Goal: Task Accomplishment & Management: Use online tool/utility

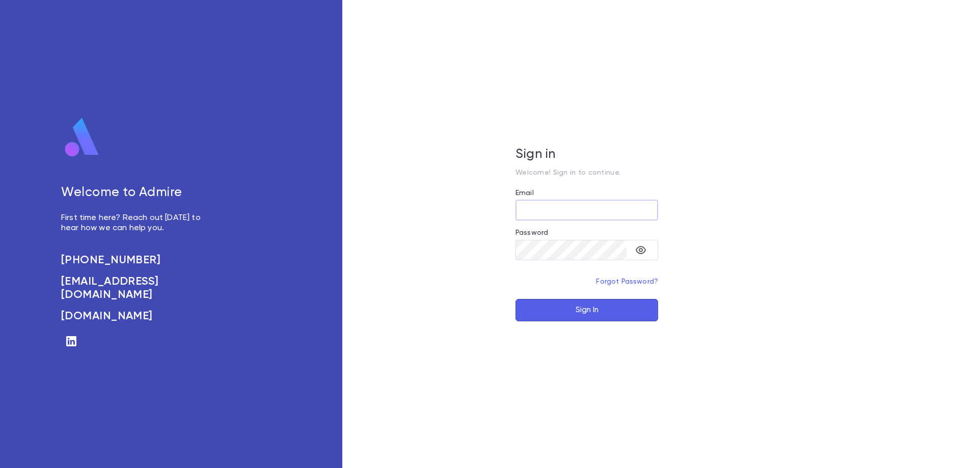
type input "**********"
click at [588, 311] on button "Sign In" at bounding box center [587, 310] width 143 height 22
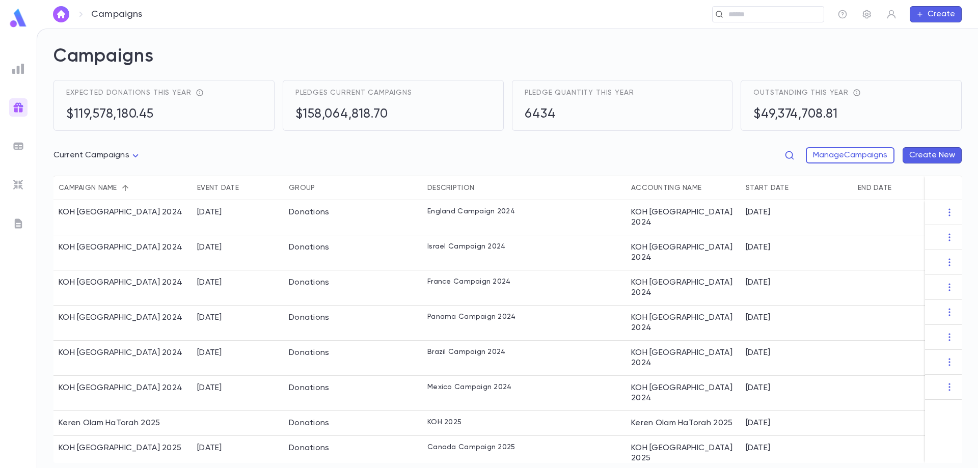
click at [19, 144] on img at bounding box center [18, 146] width 12 height 12
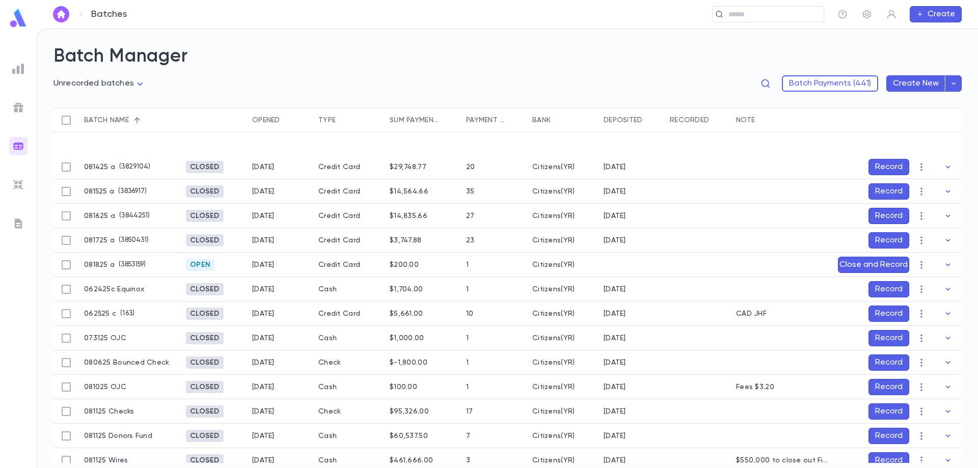
scroll to position [153, 0]
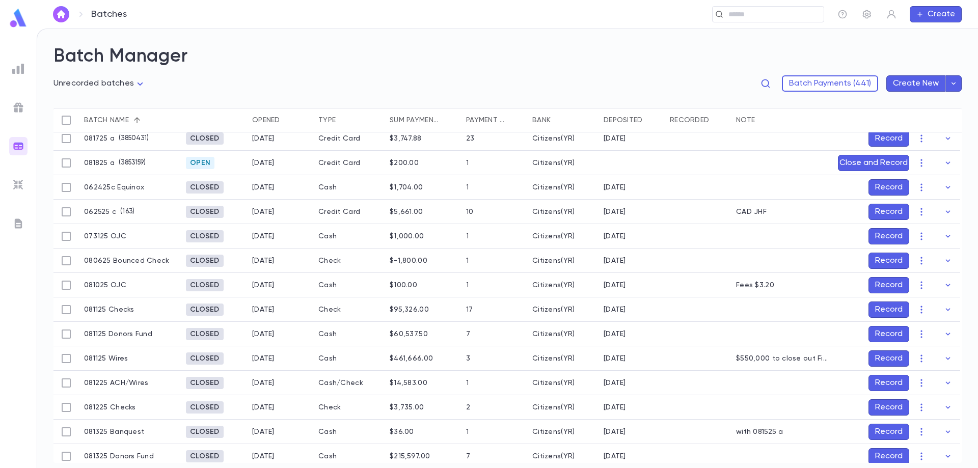
click at [878, 378] on button "Record" at bounding box center [889, 383] width 41 height 16
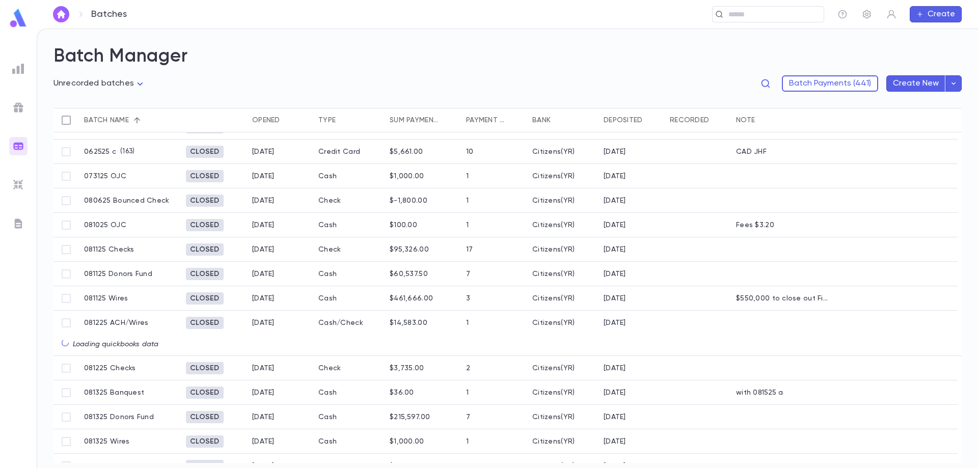
scroll to position [230, 0]
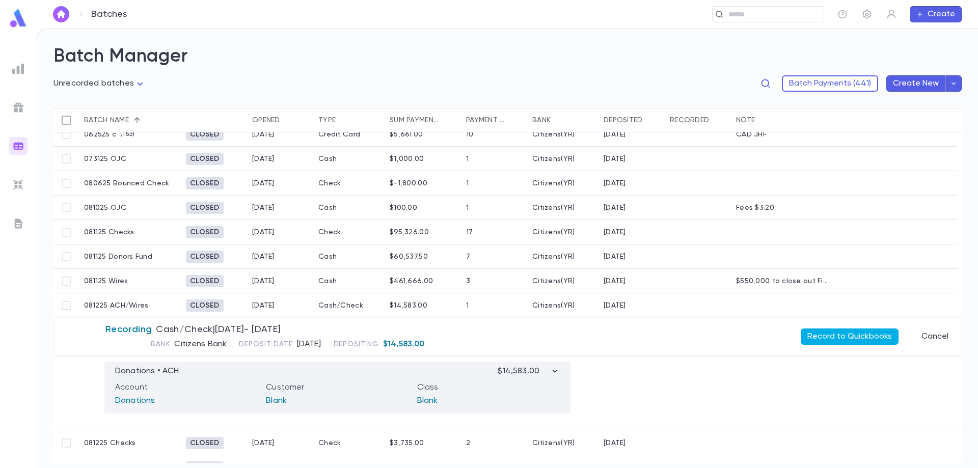
click at [823, 338] on button "Record to Quickbooks" at bounding box center [850, 337] width 98 height 16
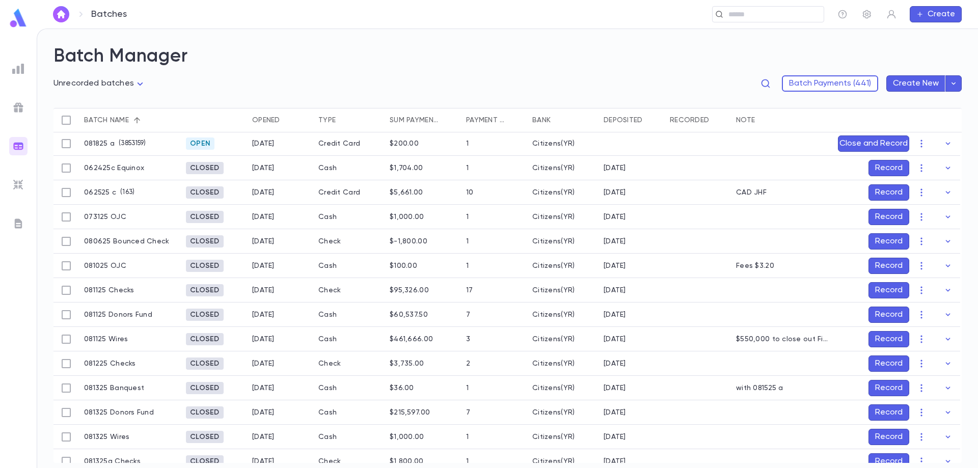
scroll to position [128, 0]
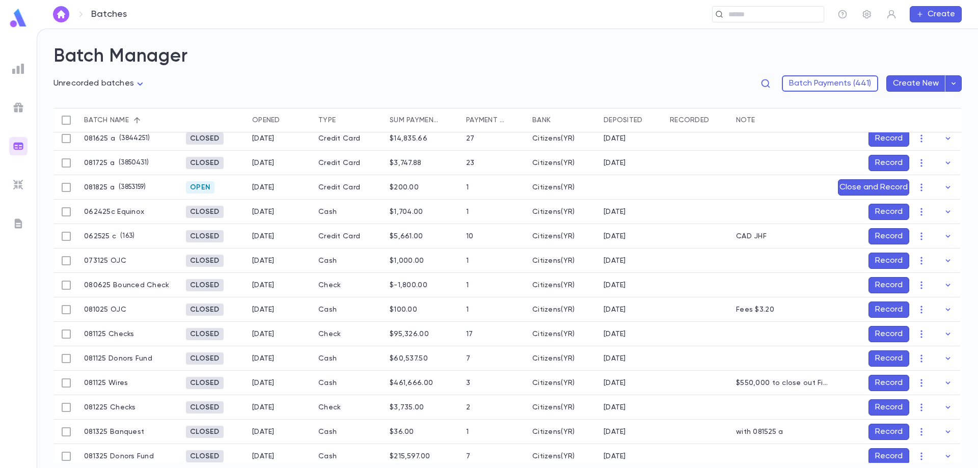
click at [891, 310] on button "Record" at bounding box center [889, 310] width 41 height 16
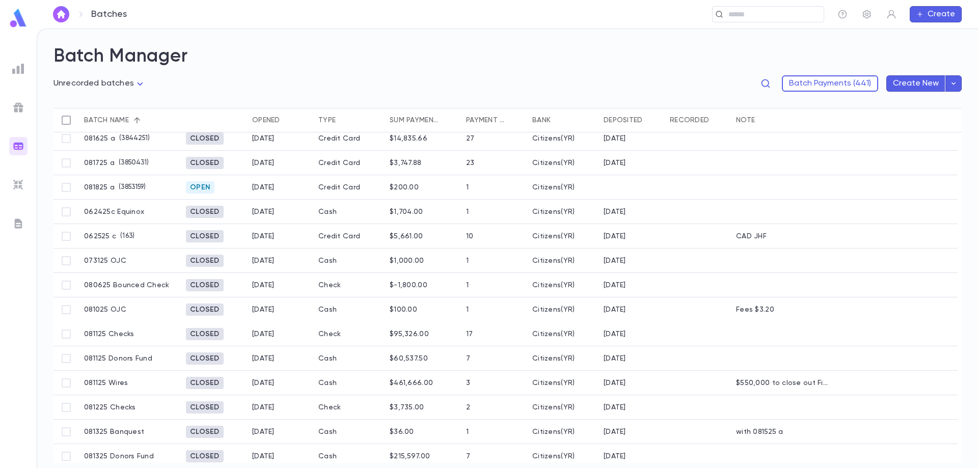
scroll to position [153, 0]
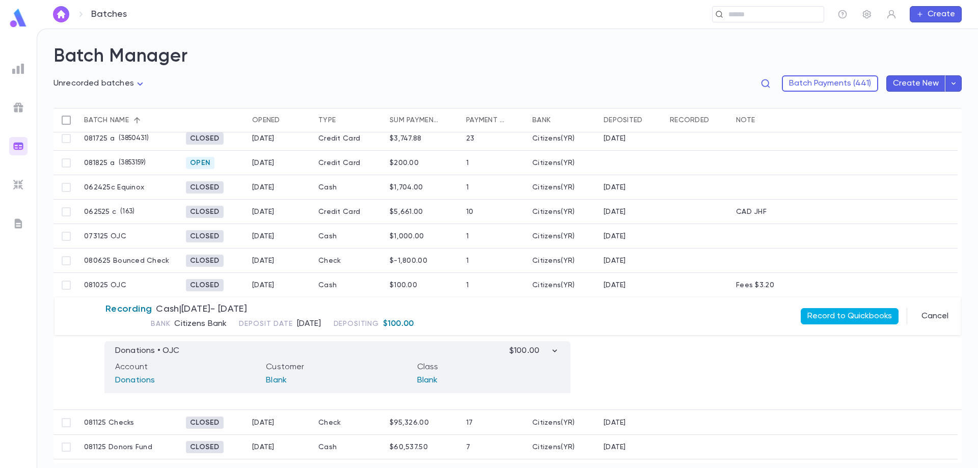
click at [850, 315] on button "Record to Quickbooks" at bounding box center [850, 316] width 98 height 16
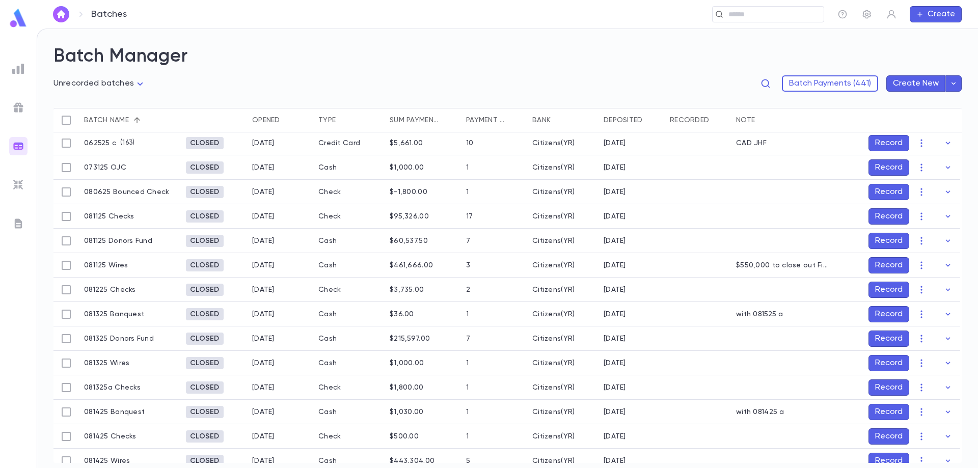
scroll to position [204, 0]
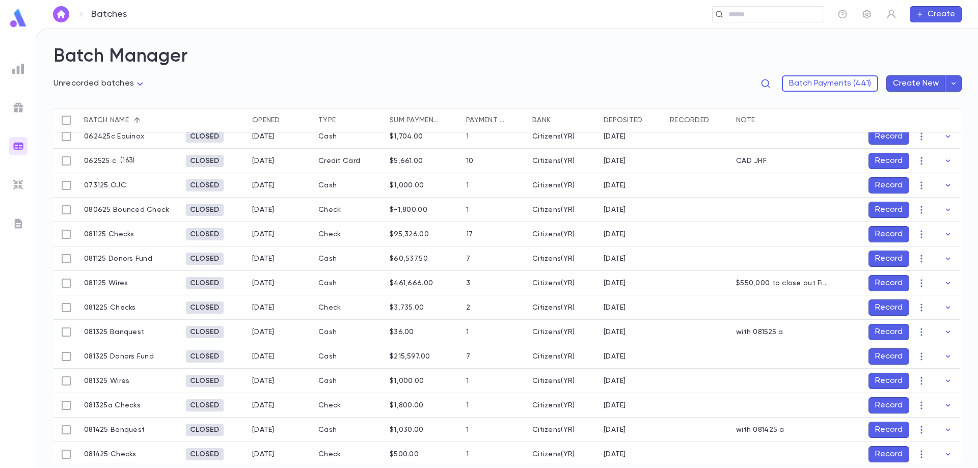
click at [425, 282] on div "$461,666.00" at bounding box center [411, 283] width 43 height 8
click at [885, 282] on button "Record" at bounding box center [889, 283] width 41 height 16
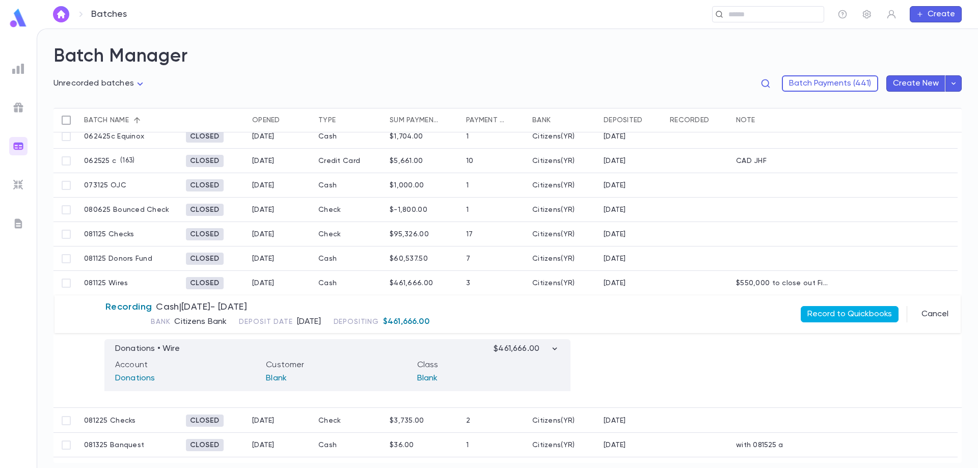
click at [852, 311] on button "Record to Quickbooks" at bounding box center [850, 314] width 98 height 16
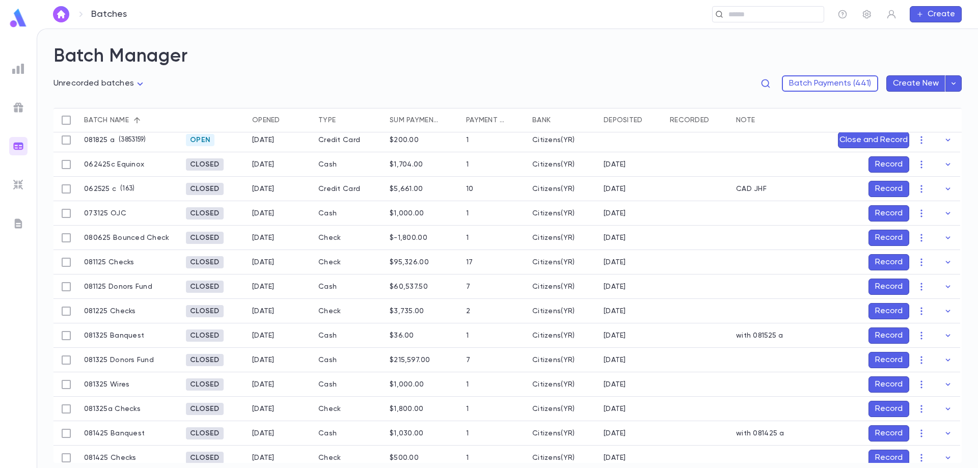
scroll to position [153, 0]
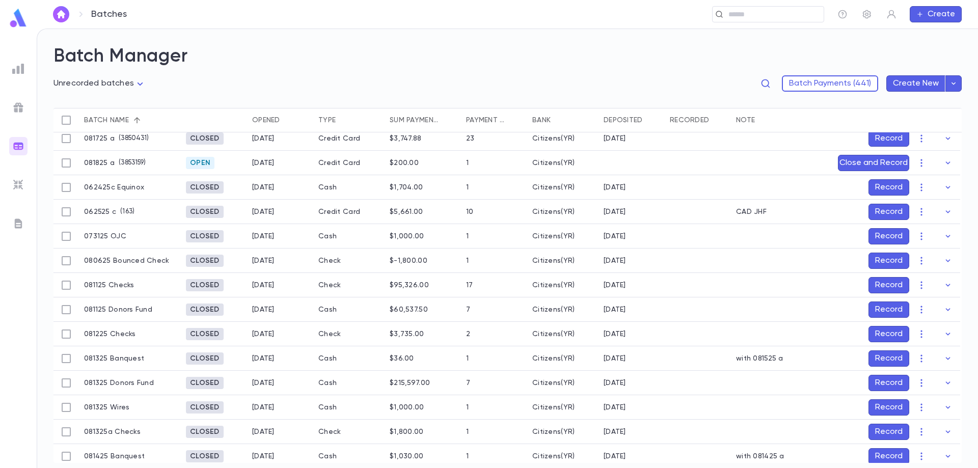
click at [880, 283] on button "Record" at bounding box center [889, 285] width 41 height 16
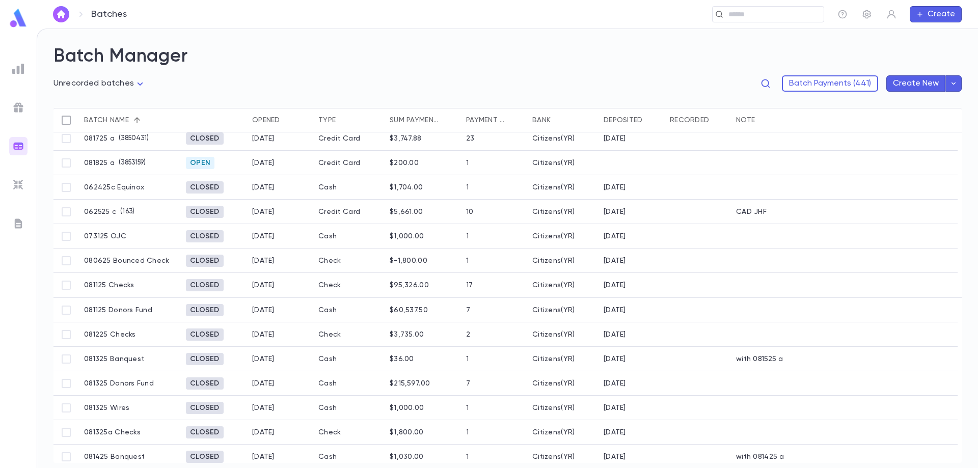
scroll to position [202, 0]
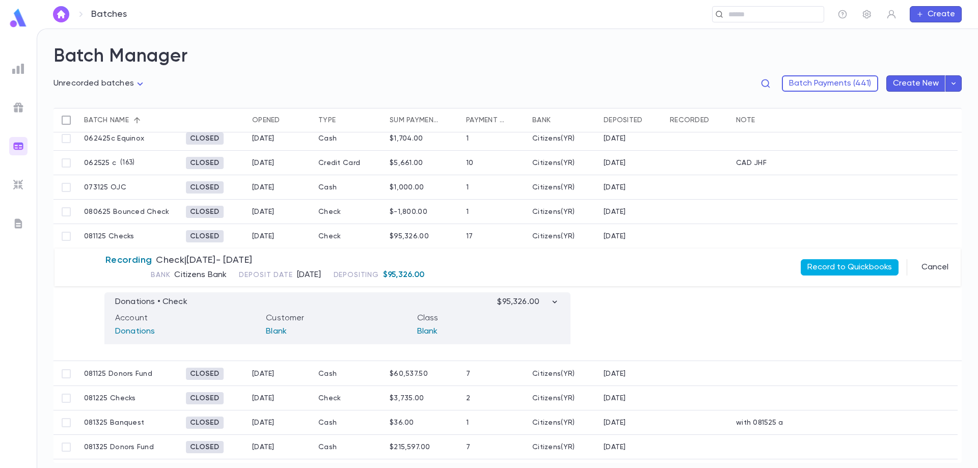
click at [842, 261] on button "Record to Quickbooks" at bounding box center [850, 267] width 98 height 16
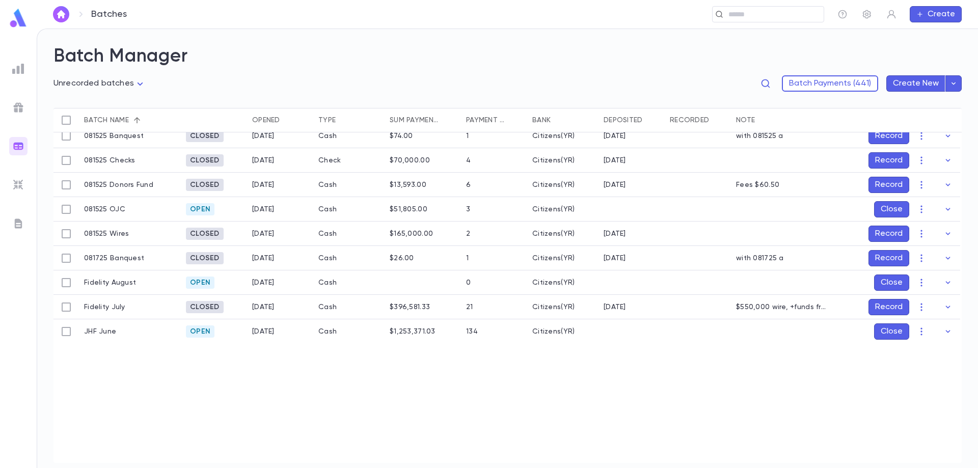
scroll to position [560, 0]
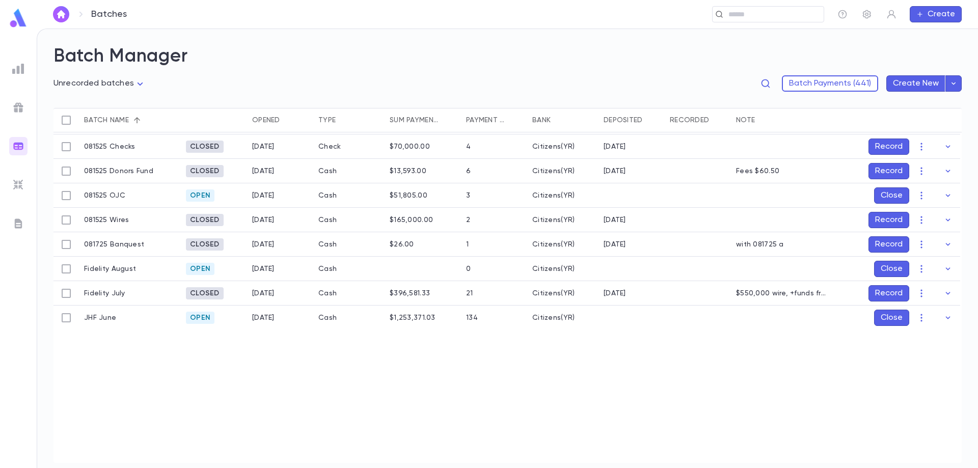
click at [892, 318] on button "Close" at bounding box center [891, 318] width 35 height 16
click at [887, 319] on button "Record" at bounding box center [889, 318] width 41 height 16
click at [927, 385] on icon "Choose date, selected date is Aug 18, 2025" at bounding box center [930, 386] width 12 height 12
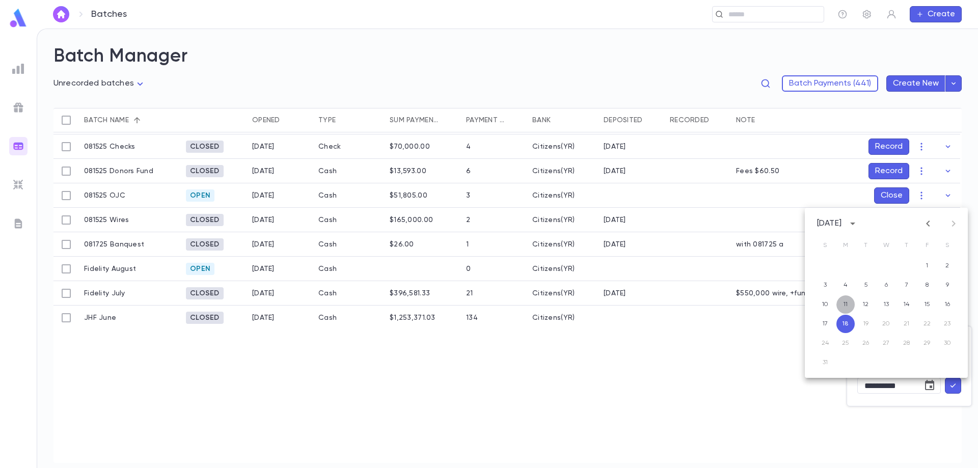
click at [842, 301] on button "11" at bounding box center [846, 305] width 18 height 18
type input "**********"
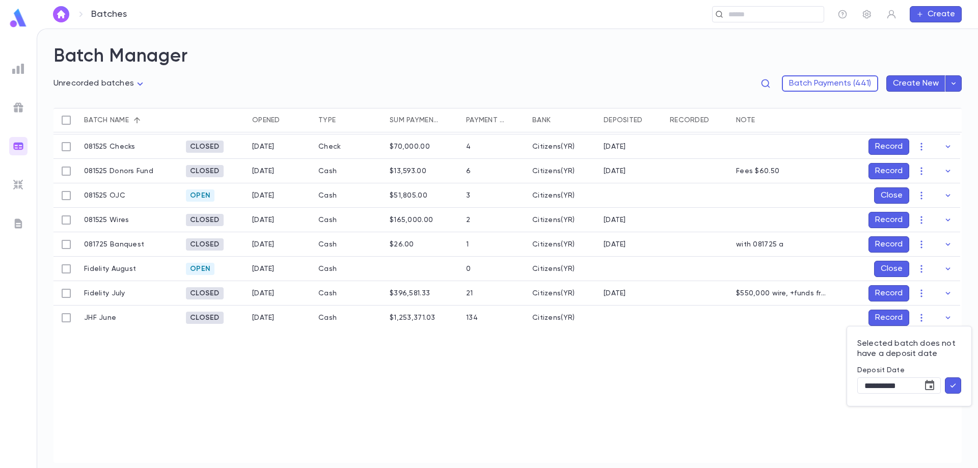
click at [954, 385] on icon "button" at bounding box center [954, 386] width 6 height 4
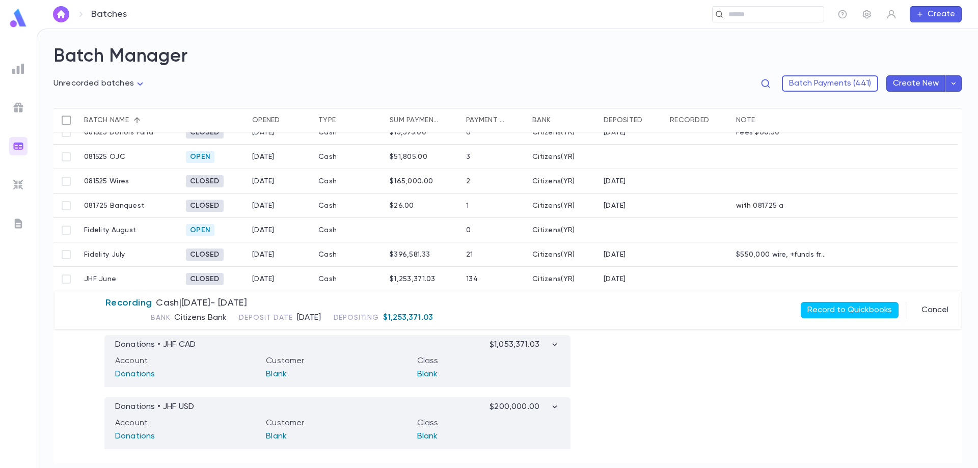
scroll to position [603, 0]
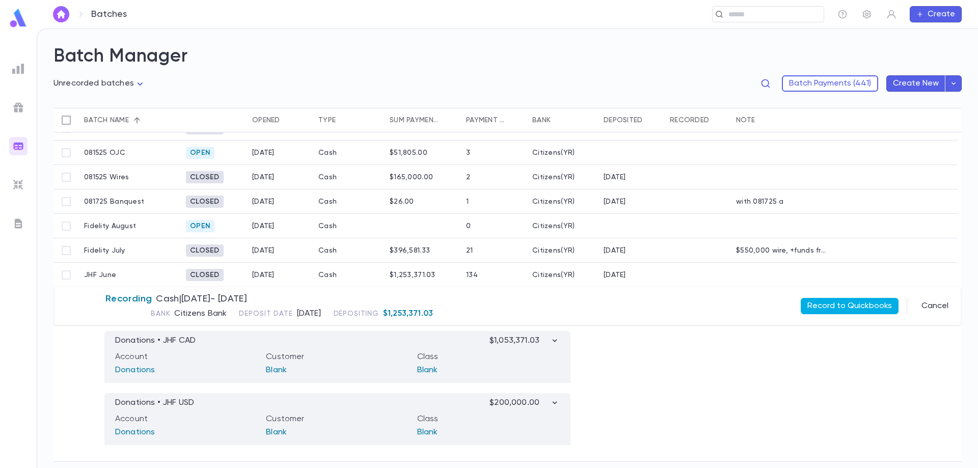
click at [846, 306] on button "Record to Quickbooks" at bounding box center [850, 306] width 98 height 16
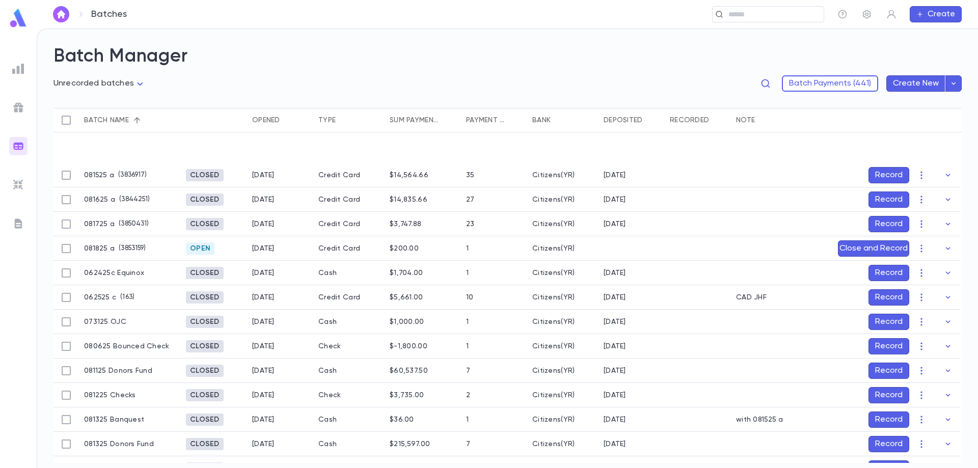
scroll to position [51, 0]
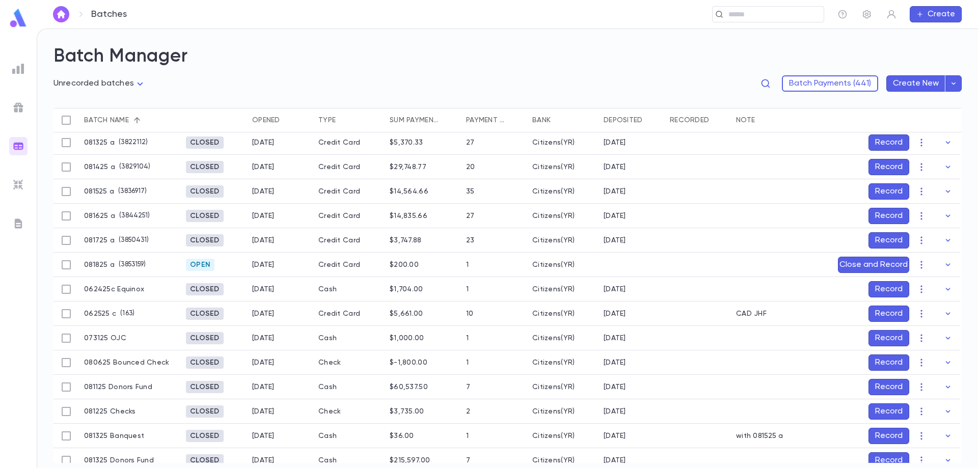
click at [890, 339] on button "Record" at bounding box center [889, 338] width 41 height 16
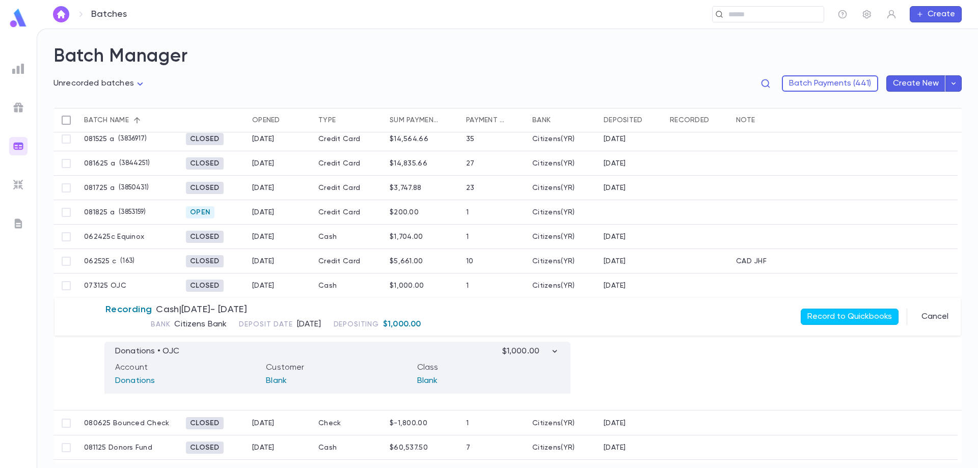
scroll to position [126, 0]
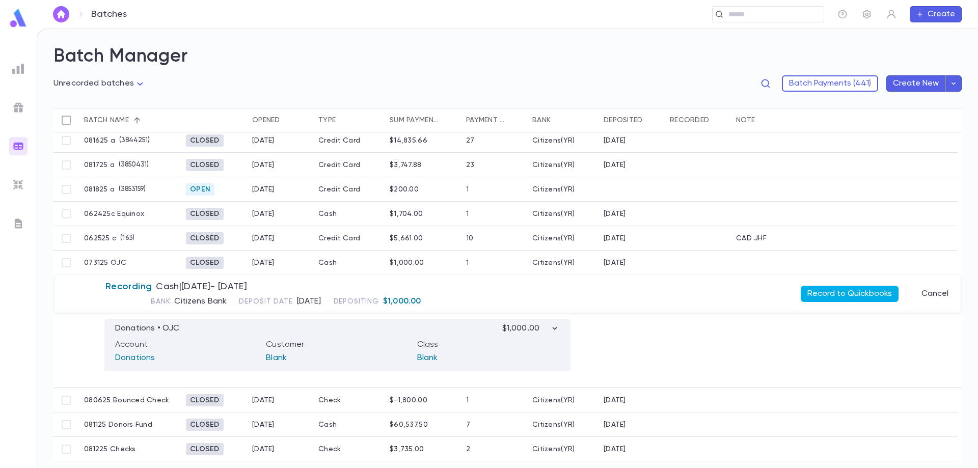
click at [846, 296] on button "Record to Quickbooks" at bounding box center [850, 294] width 98 height 16
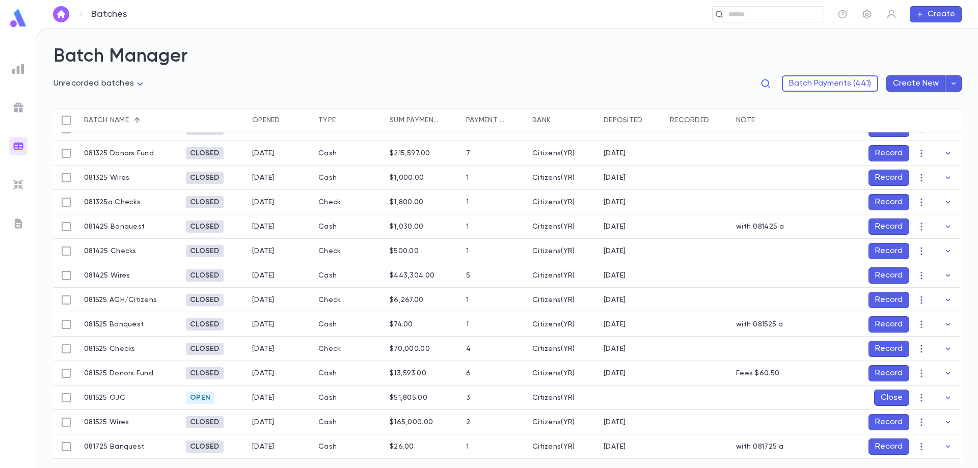
scroll to position [232, 0]
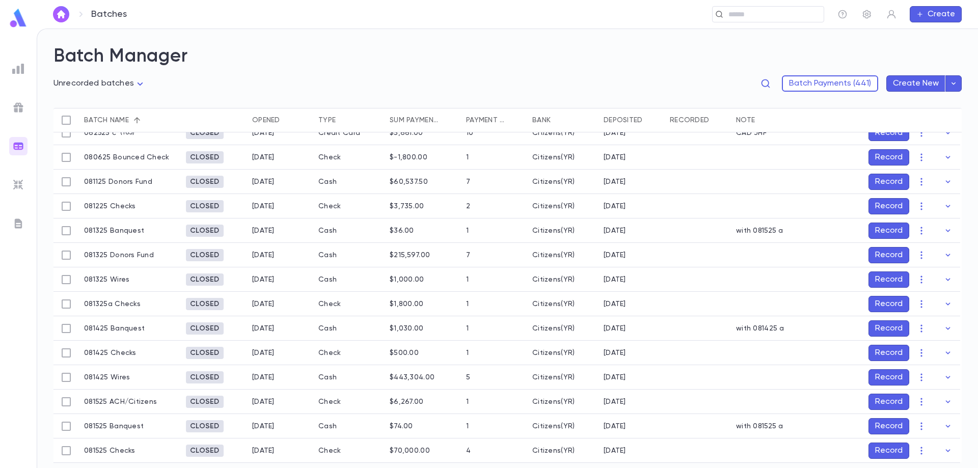
click at [875, 253] on button "Record" at bounding box center [889, 255] width 41 height 16
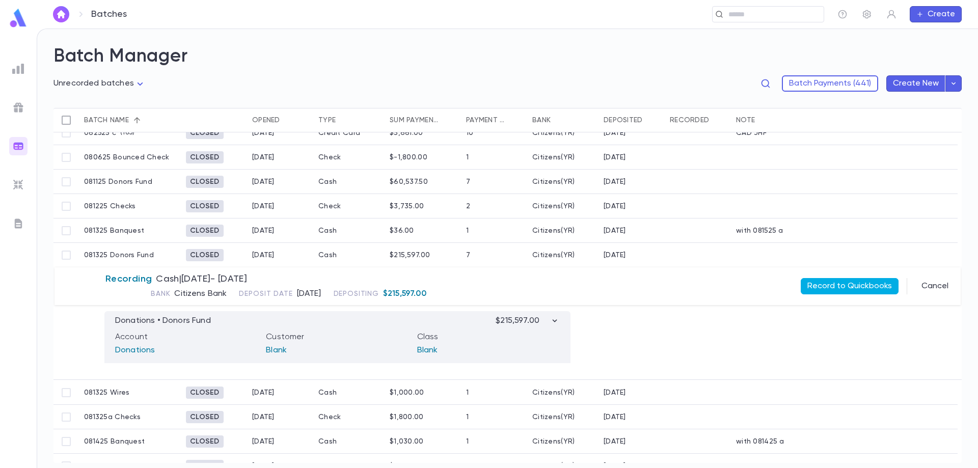
click at [838, 287] on button "Record to Quickbooks" at bounding box center [850, 286] width 98 height 16
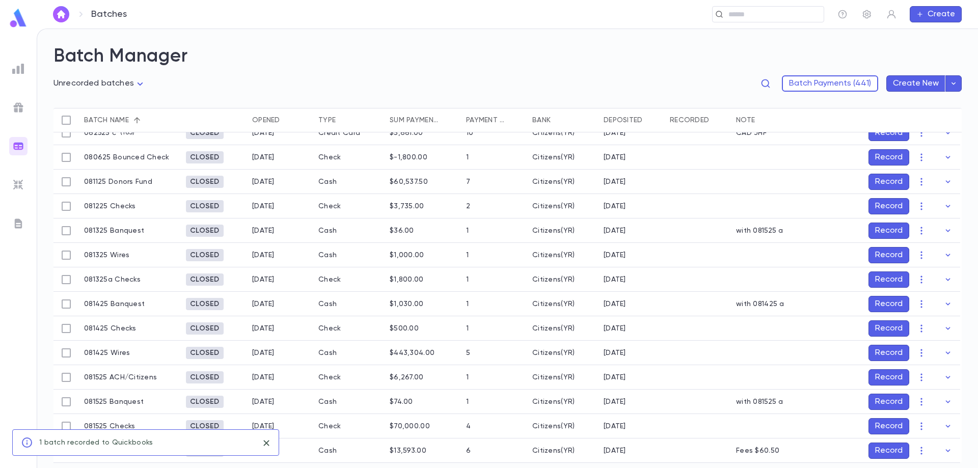
click at [886, 278] on button "Record" at bounding box center [889, 280] width 41 height 16
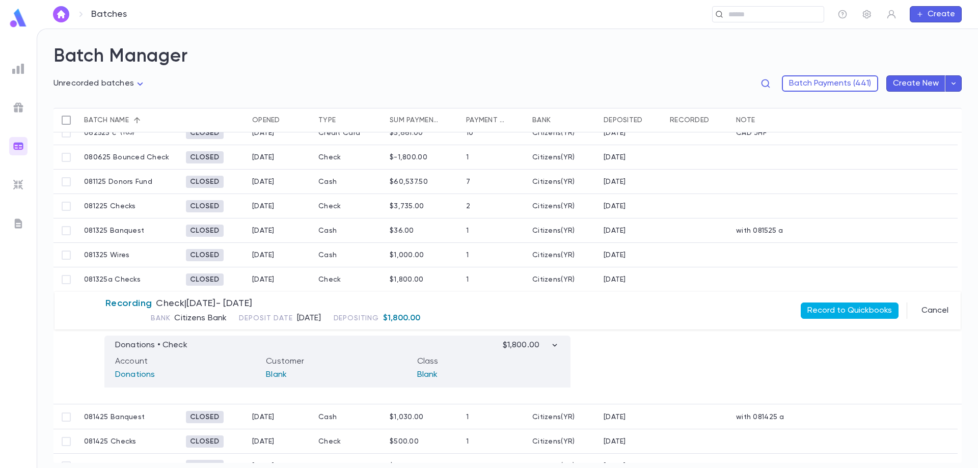
click at [837, 312] on button "Record to Quickbooks" at bounding box center [850, 311] width 98 height 16
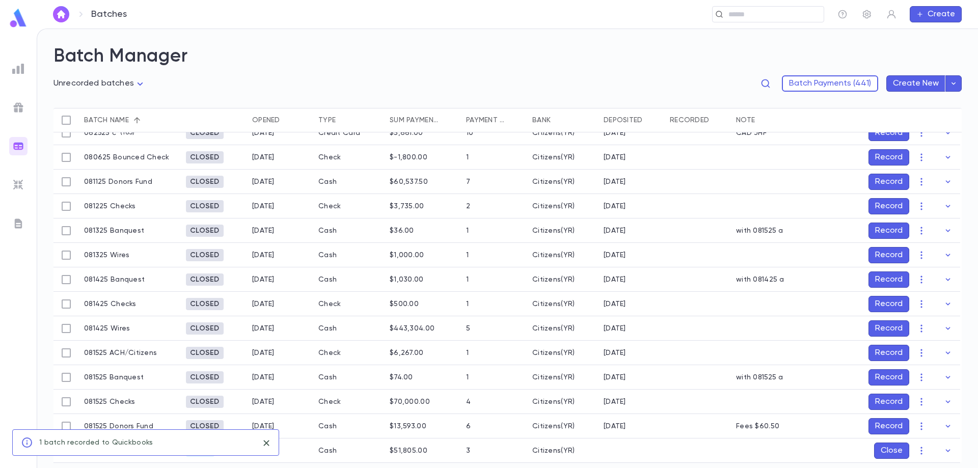
click at [879, 305] on button "Record" at bounding box center [889, 304] width 41 height 16
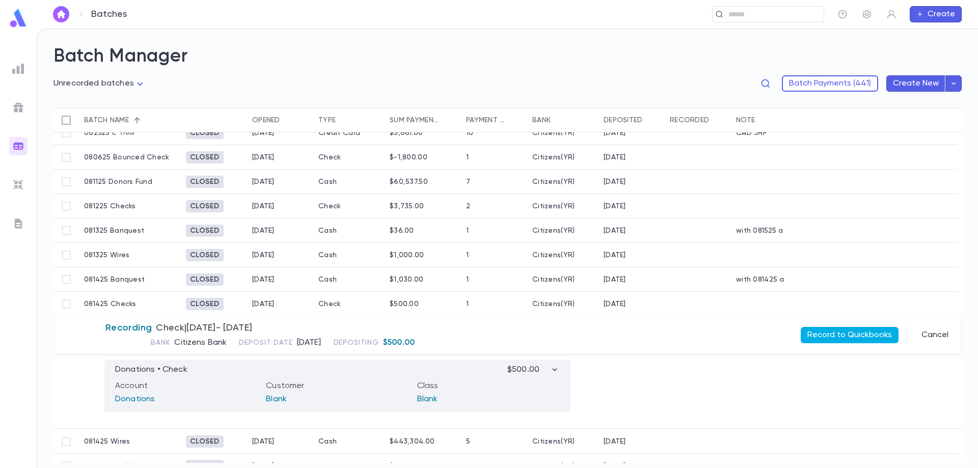
click at [833, 334] on button "Record to Quickbooks" at bounding box center [850, 335] width 98 height 16
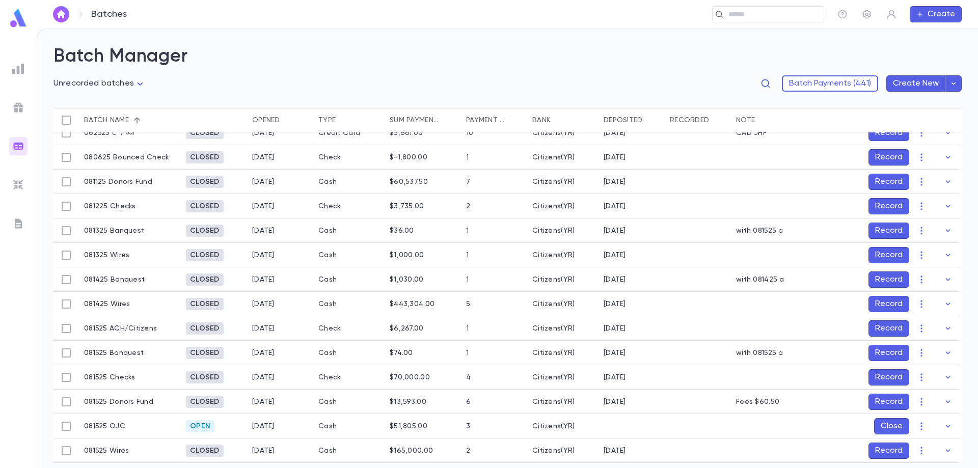
click at [889, 299] on button "Record" at bounding box center [889, 304] width 41 height 16
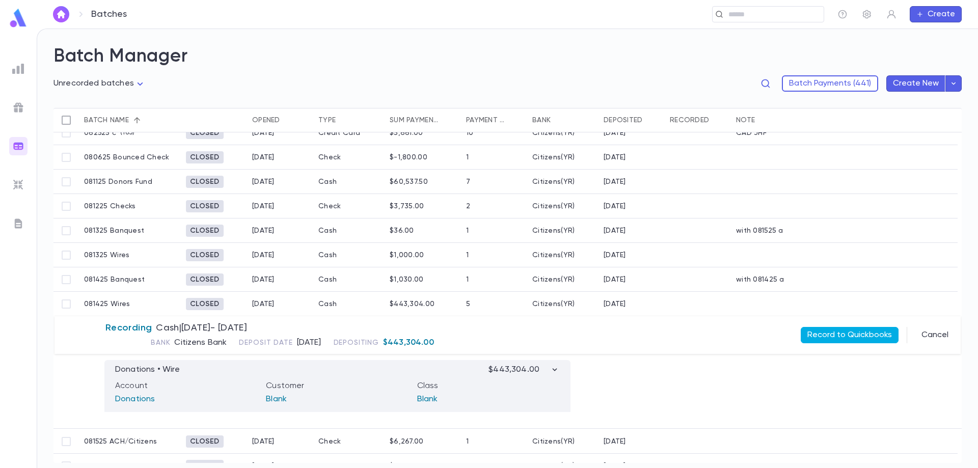
click at [855, 332] on button "Record to Quickbooks" at bounding box center [850, 335] width 98 height 16
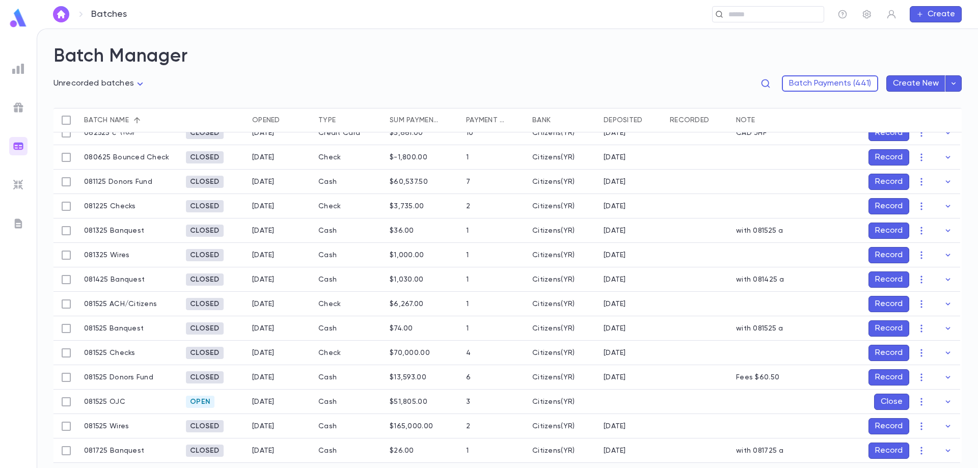
click at [876, 204] on button "Record" at bounding box center [889, 206] width 41 height 16
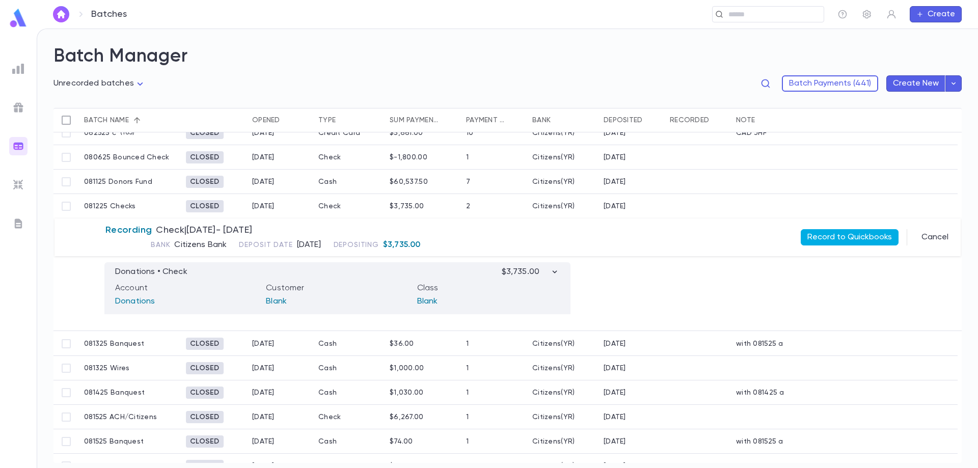
click at [866, 233] on button "Record to Quickbooks" at bounding box center [850, 237] width 98 height 16
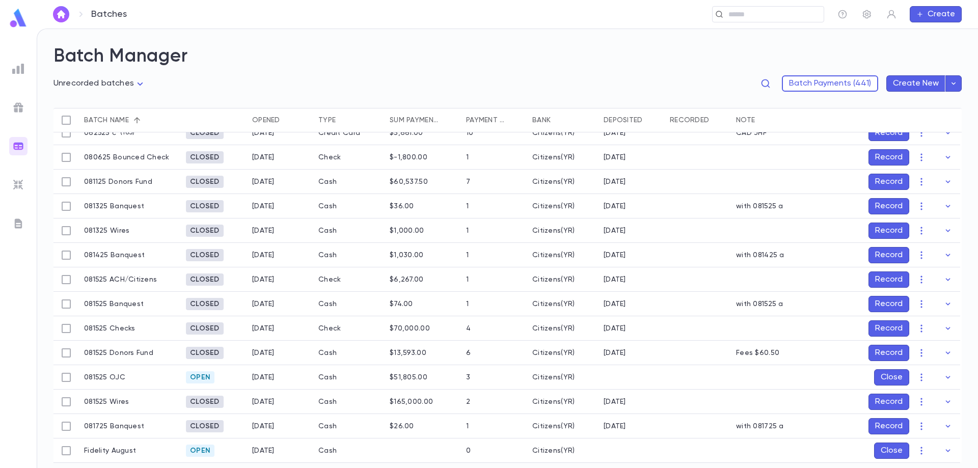
click at [898, 280] on button "Record" at bounding box center [889, 280] width 41 height 16
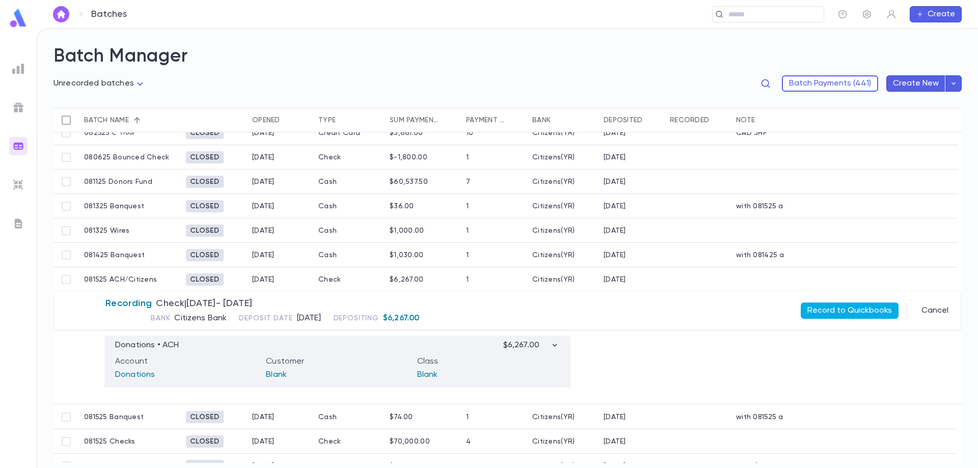
click at [838, 308] on button "Record to Quickbooks" at bounding box center [850, 311] width 98 height 16
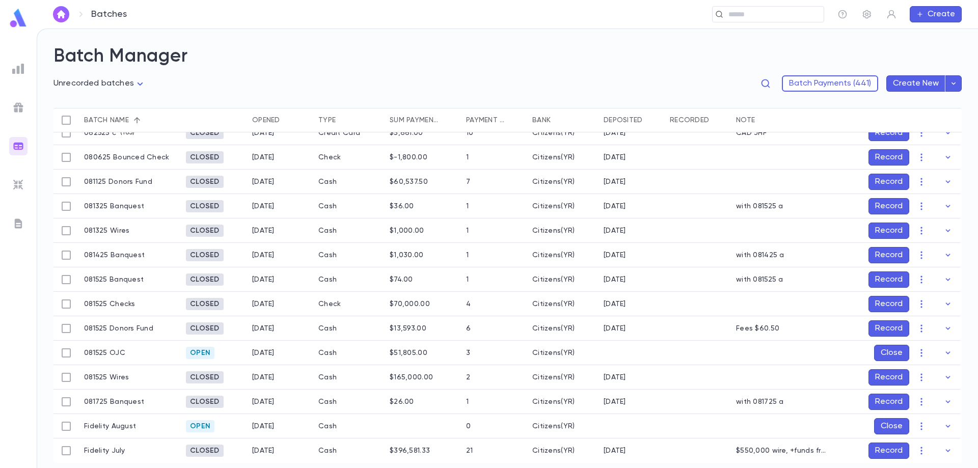
click at [888, 381] on button "Record" at bounding box center [889, 377] width 41 height 16
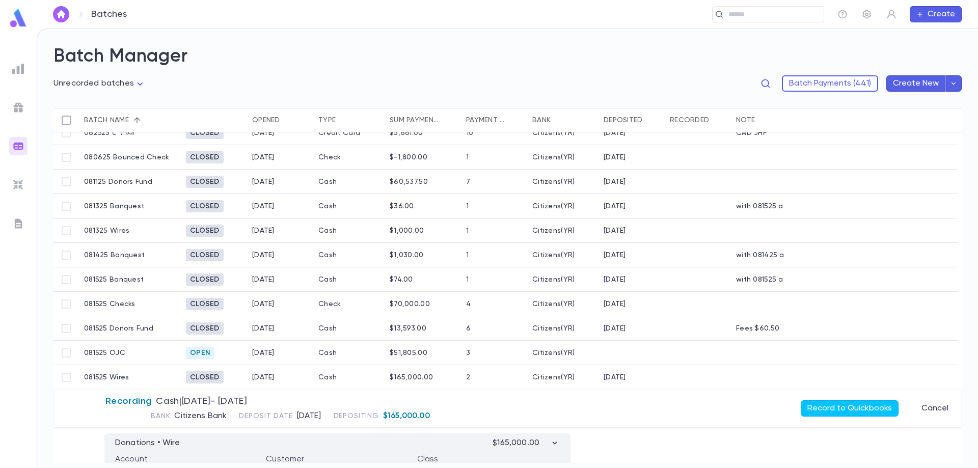
click at [859, 398] on div "Recording Cash | [DATE] - [DATE] Bank Citizens Bank Deposit Date [DATE] Deposit…" at bounding box center [508, 409] width 906 height 38
click at [856, 408] on button "Record to Quickbooks" at bounding box center [850, 408] width 98 height 16
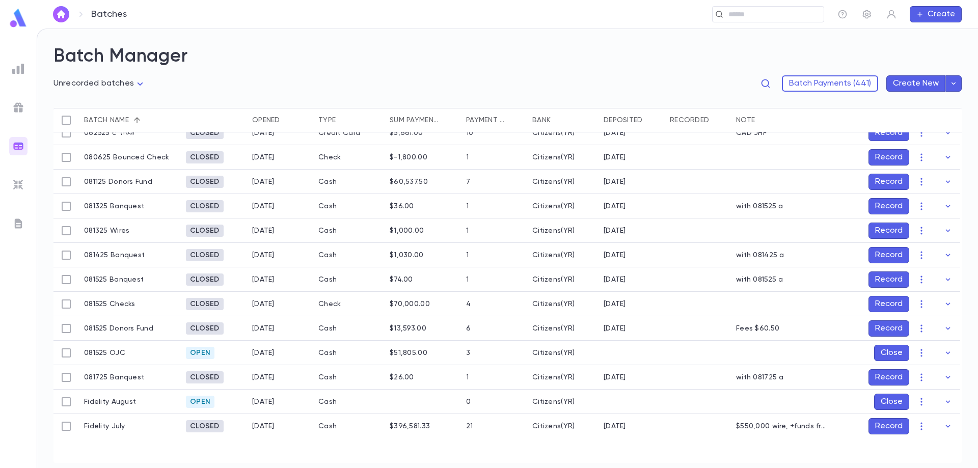
click at [891, 303] on button "Record" at bounding box center [889, 304] width 41 height 16
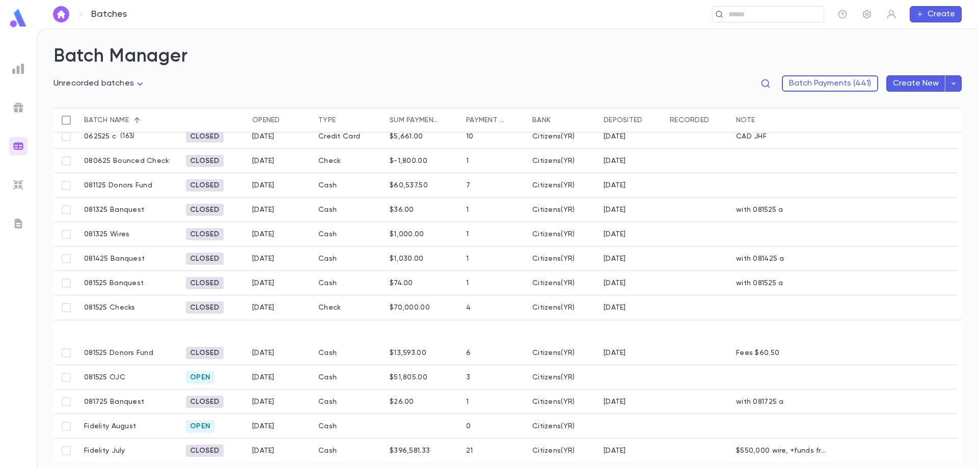
scroll to position [207, 0]
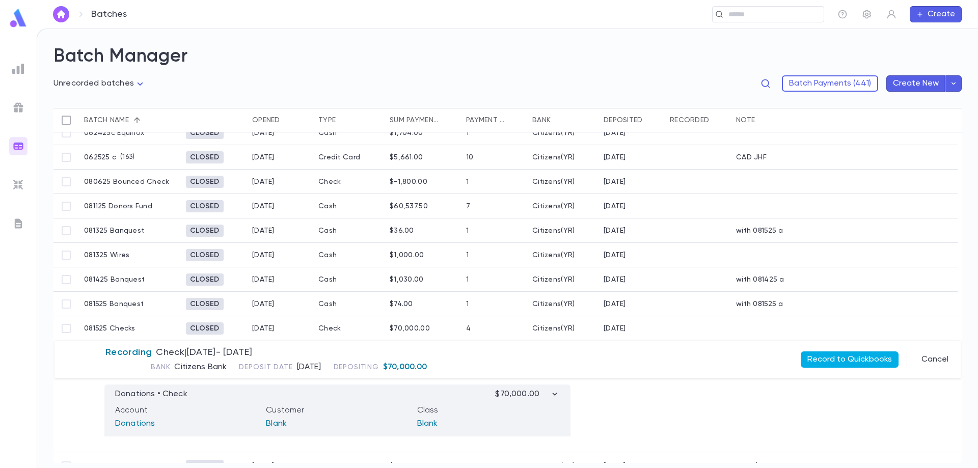
click at [838, 362] on button "Record to Quickbooks" at bounding box center [850, 360] width 98 height 16
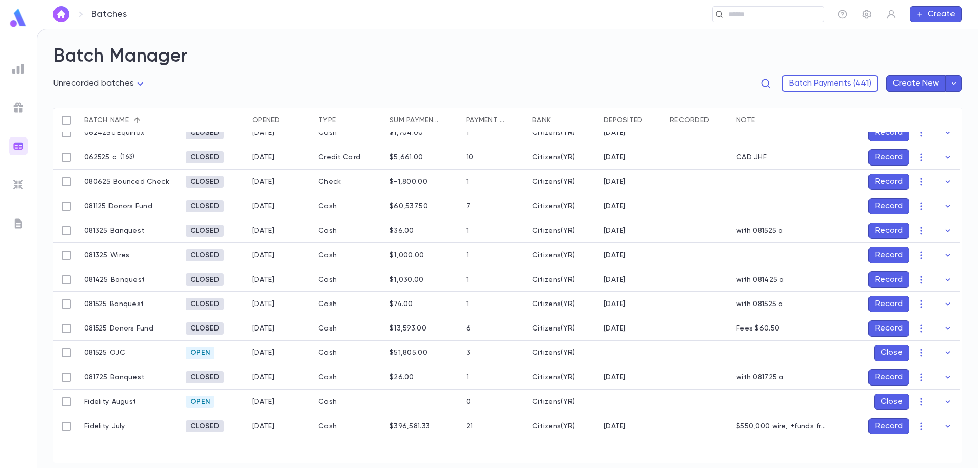
click at [881, 253] on button "Record" at bounding box center [889, 255] width 41 height 16
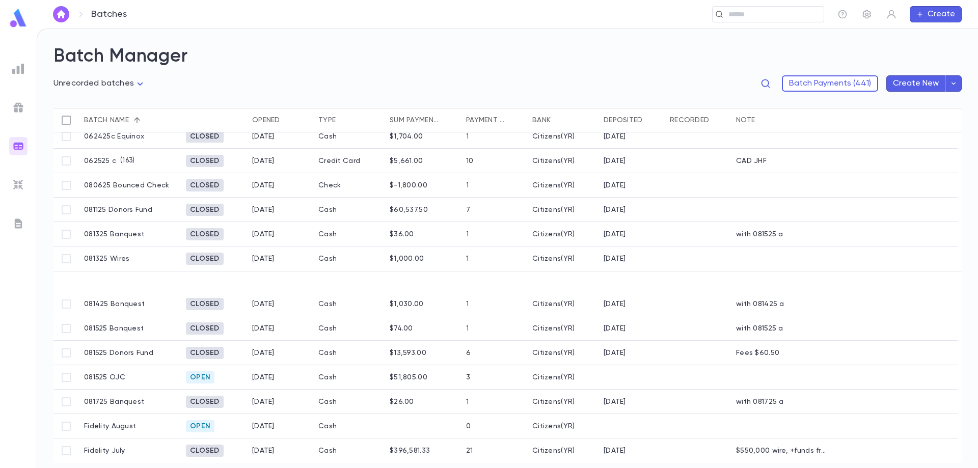
scroll to position [183, 0]
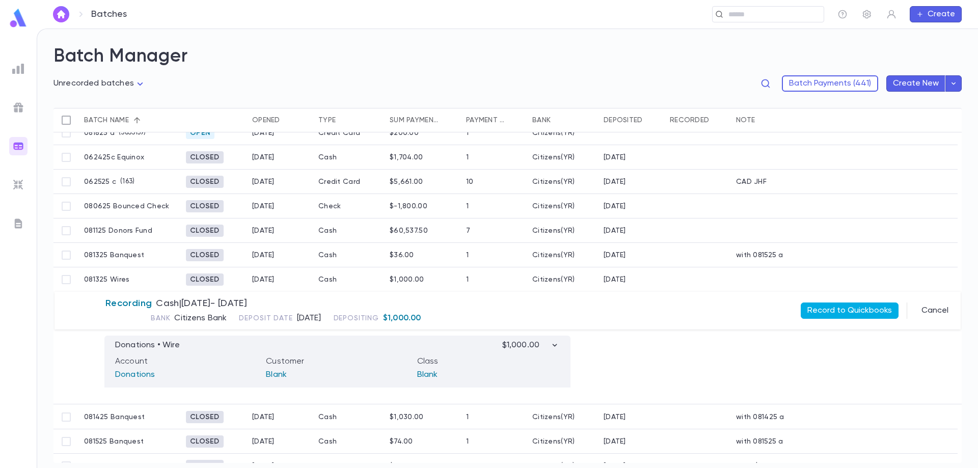
click at [840, 309] on button "Record to Quickbooks" at bounding box center [850, 311] width 98 height 16
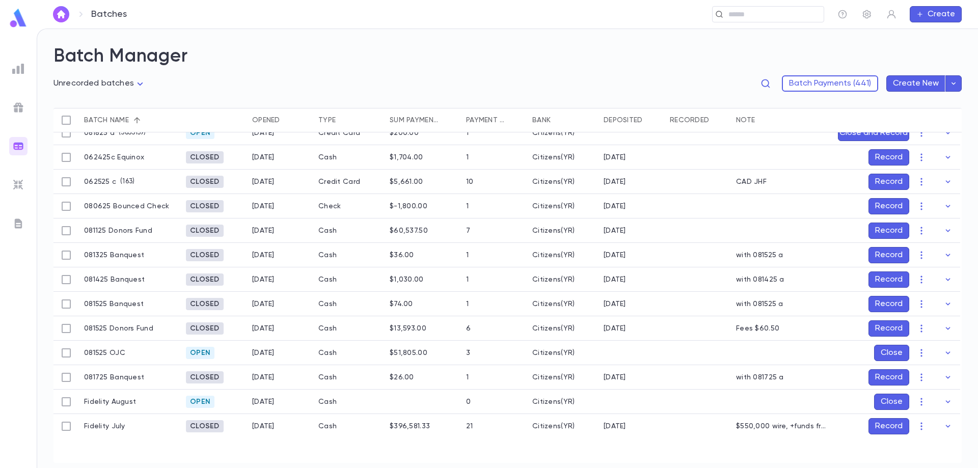
click at [900, 233] on button "Record" at bounding box center [889, 231] width 41 height 16
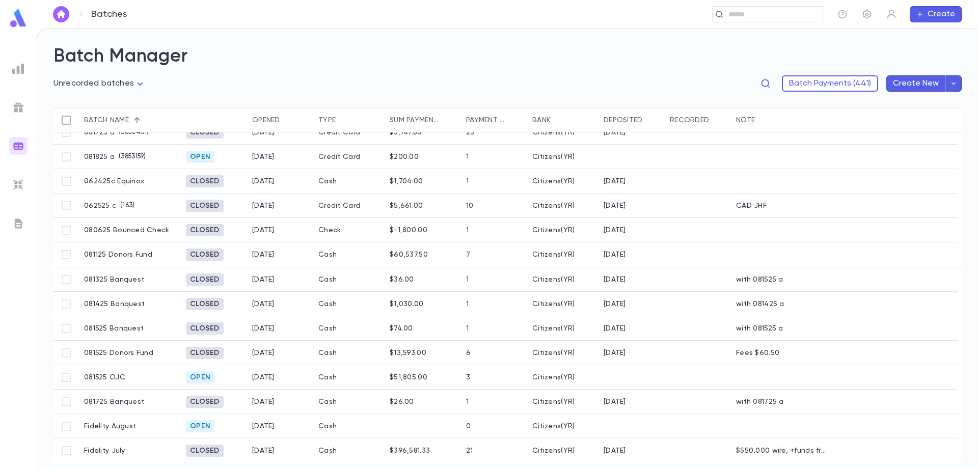
scroll to position [158, 0]
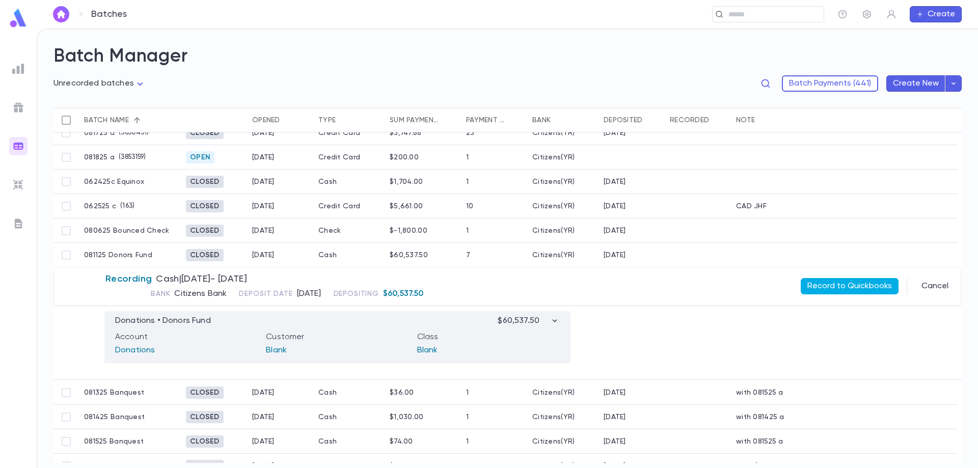
click at [839, 286] on button "Record to Quickbooks" at bounding box center [850, 286] width 98 height 16
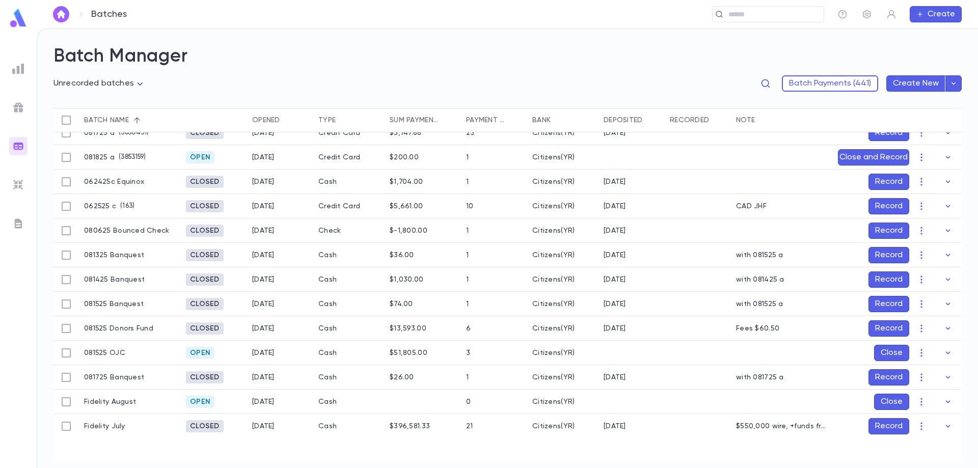
click at [892, 230] on button "Record" at bounding box center [889, 231] width 41 height 16
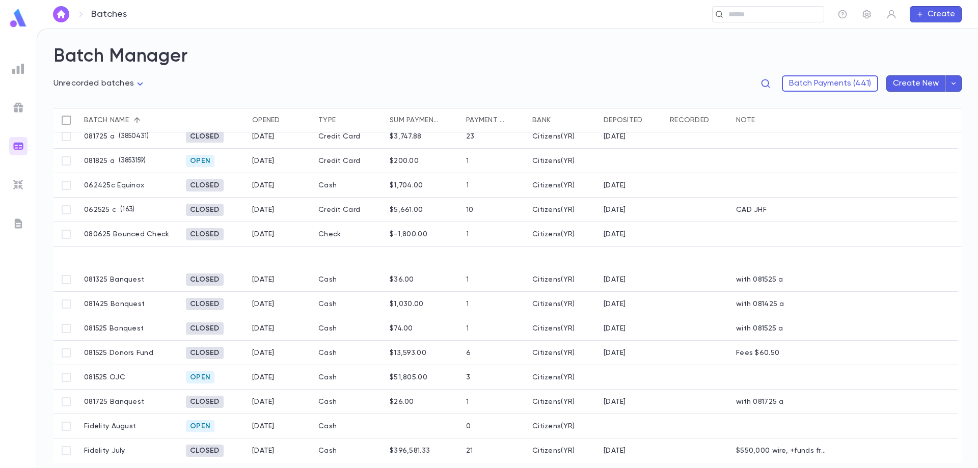
scroll to position [134, 0]
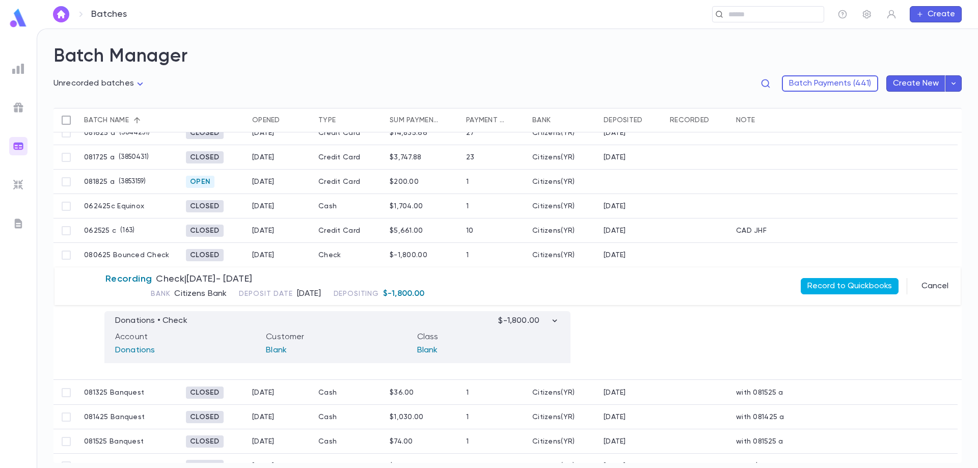
click at [842, 290] on button "Record to Quickbooks" at bounding box center [850, 286] width 98 height 16
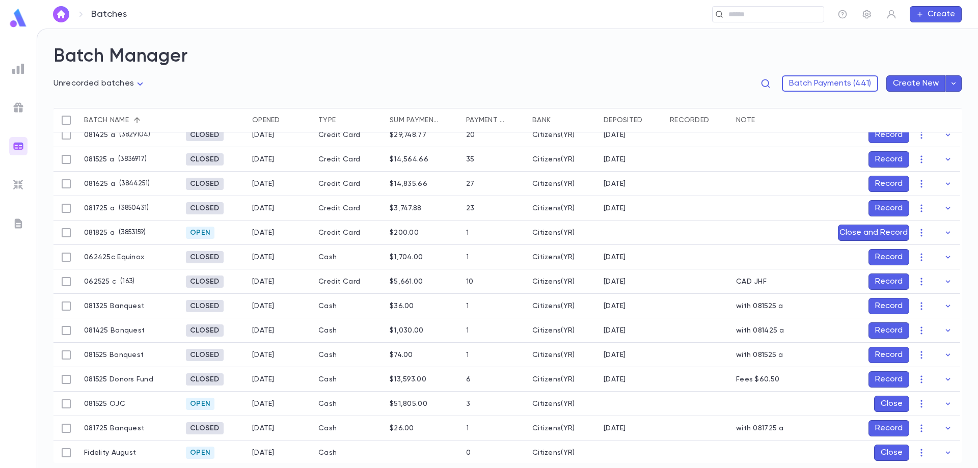
scroll to position [32, 0]
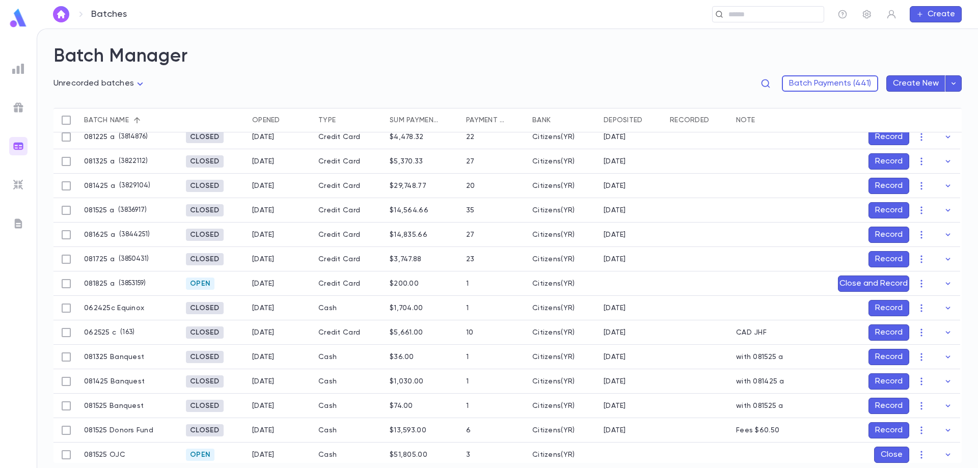
click at [888, 188] on button "Record" at bounding box center [889, 186] width 41 height 16
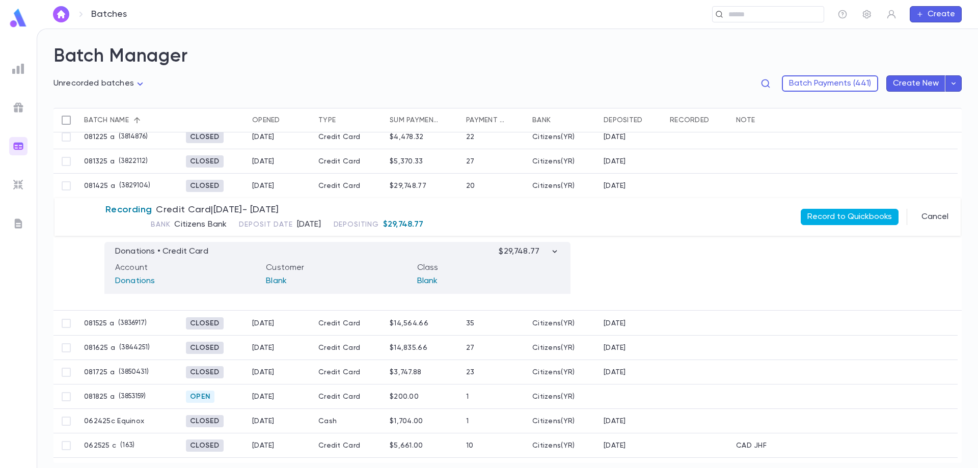
click at [830, 217] on button "Record to Quickbooks" at bounding box center [850, 217] width 98 height 16
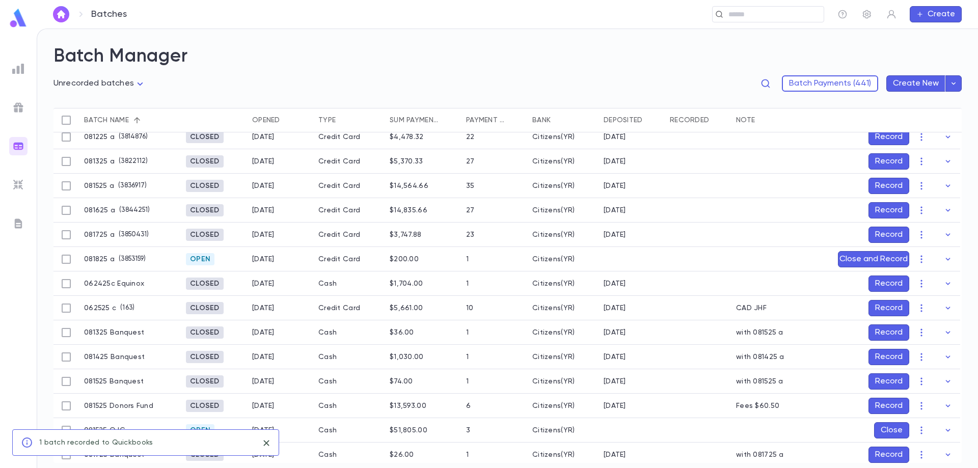
click at [882, 354] on button "Record" at bounding box center [889, 357] width 41 height 16
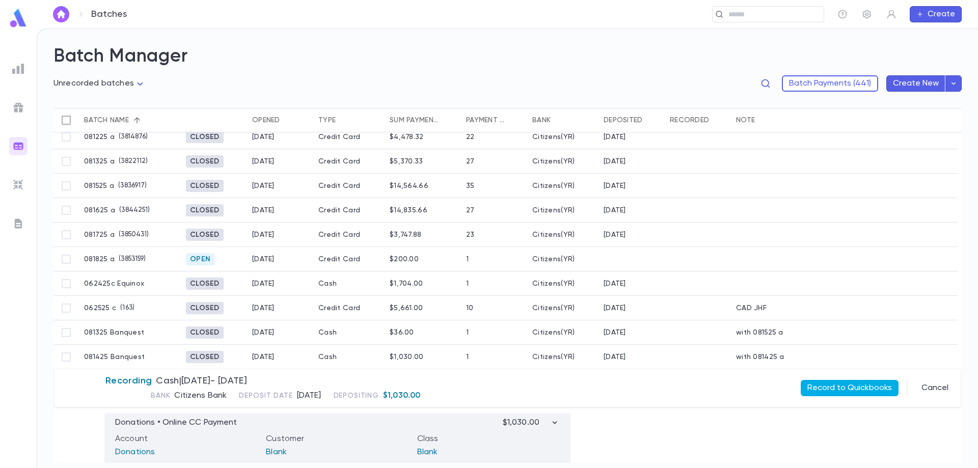
click at [841, 389] on button "Record to Quickbooks" at bounding box center [850, 388] width 98 height 16
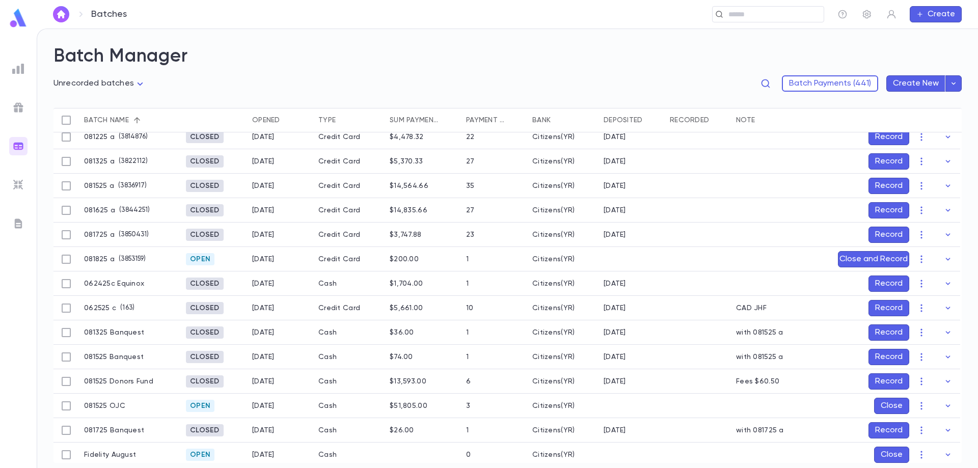
scroll to position [0, 0]
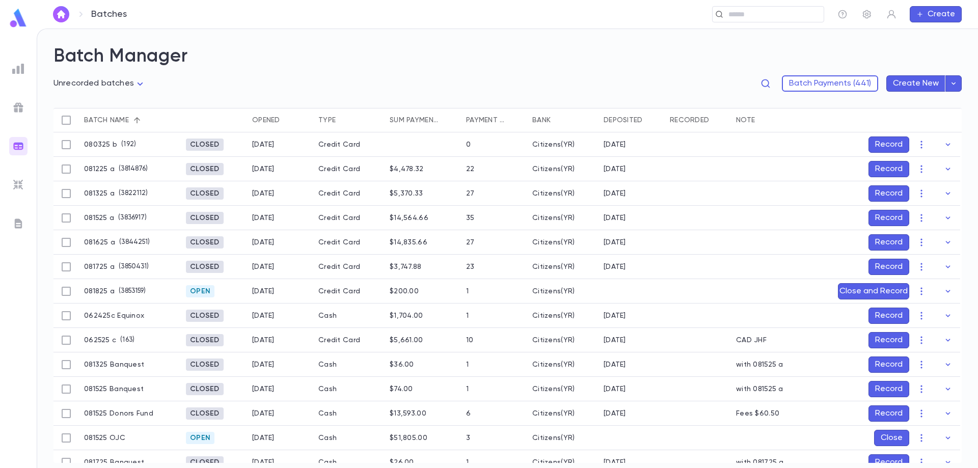
click at [878, 367] on button "Record" at bounding box center [889, 365] width 41 height 16
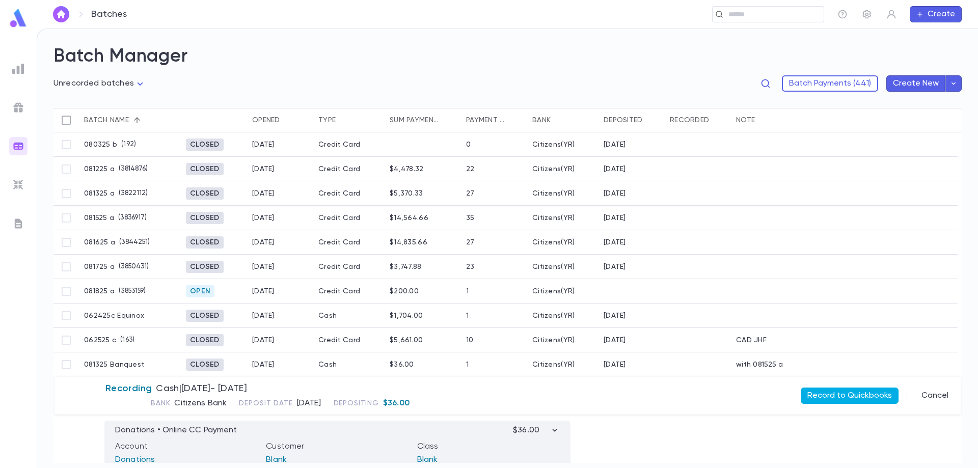
click at [864, 391] on button "Record to Quickbooks" at bounding box center [850, 396] width 98 height 16
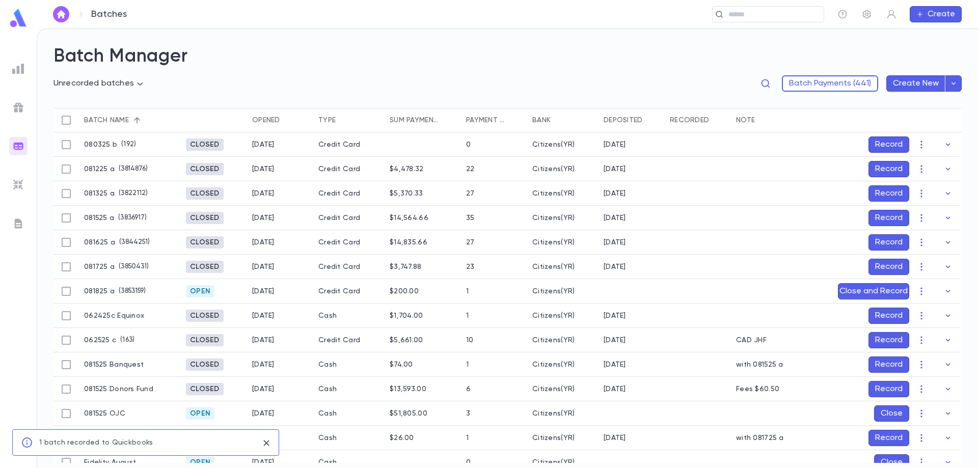
click at [879, 196] on button "Record" at bounding box center [889, 193] width 41 height 16
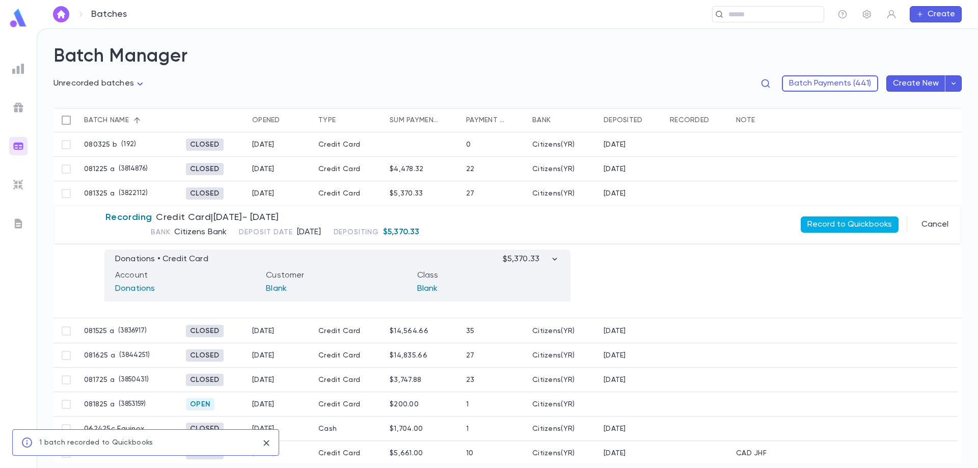
click at [861, 220] on button "Record to Quickbooks" at bounding box center [850, 225] width 98 height 16
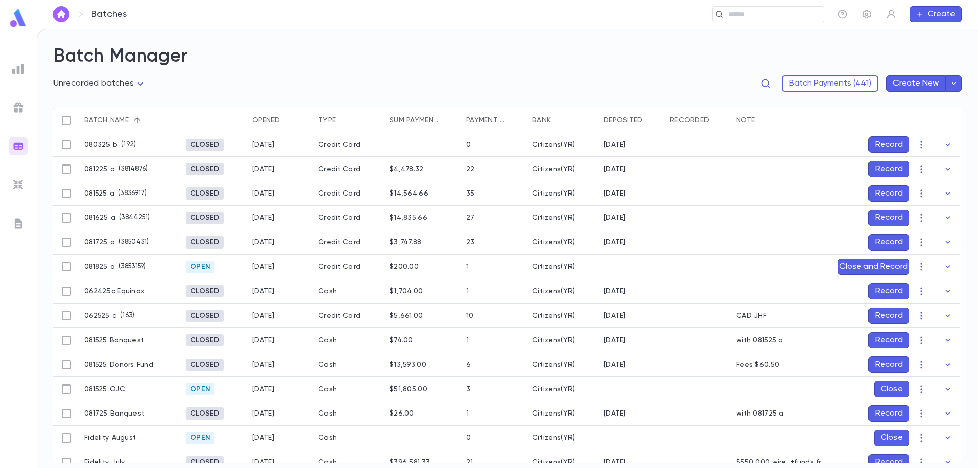
click at [873, 193] on button "Record" at bounding box center [889, 193] width 41 height 16
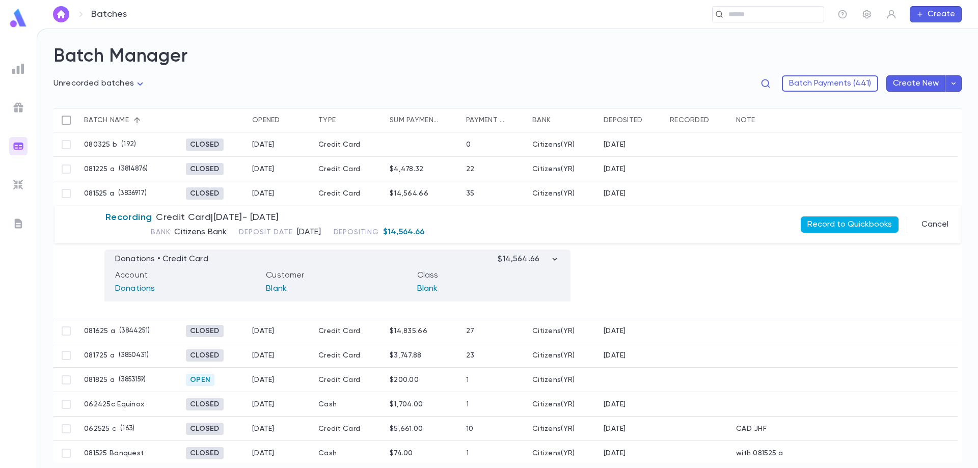
click at [850, 224] on button "Record to Quickbooks" at bounding box center [850, 225] width 98 height 16
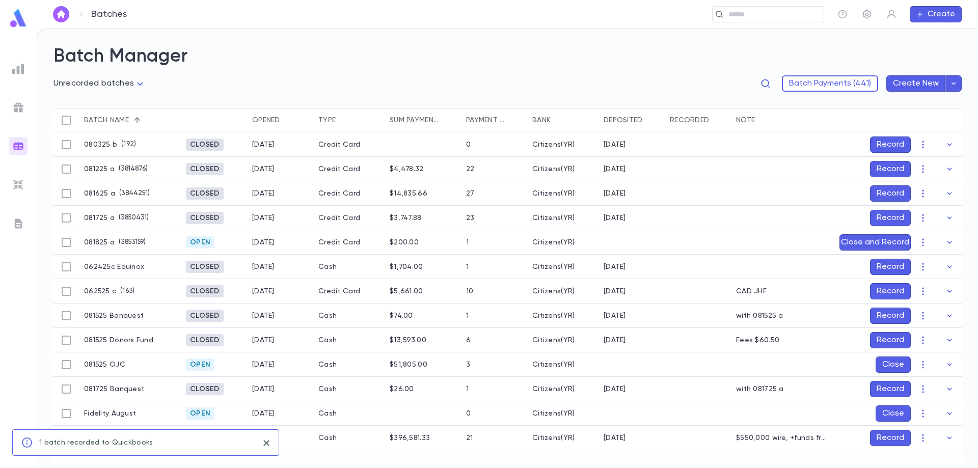
click at [895, 316] on button "Record" at bounding box center [890, 316] width 41 height 16
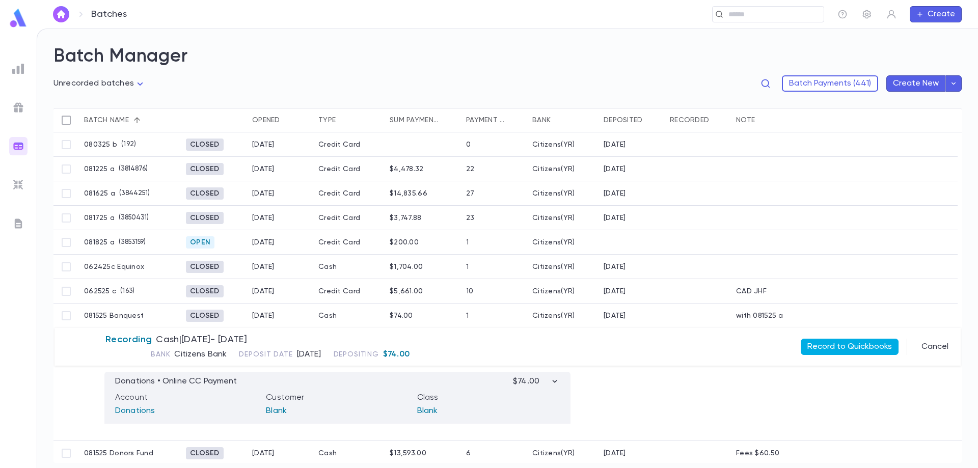
click at [840, 345] on button "Record to Quickbooks" at bounding box center [850, 347] width 98 height 16
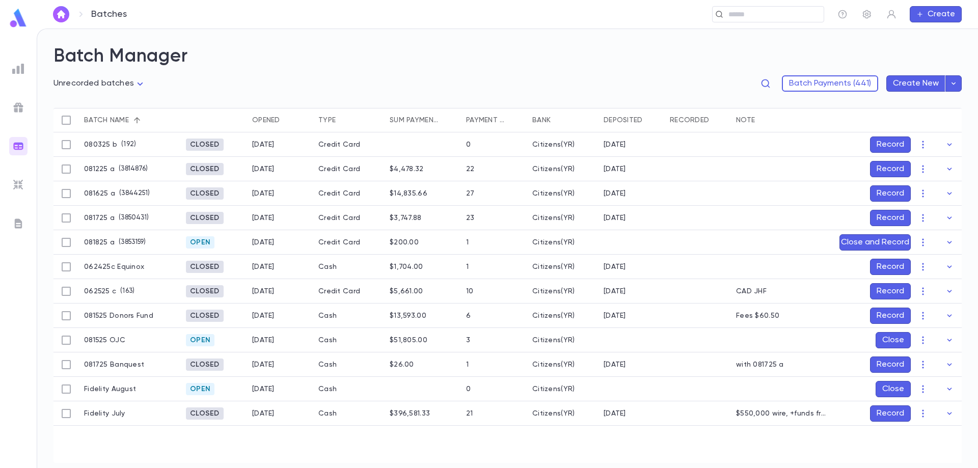
click at [889, 196] on button "Record" at bounding box center [890, 193] width 41 height 16
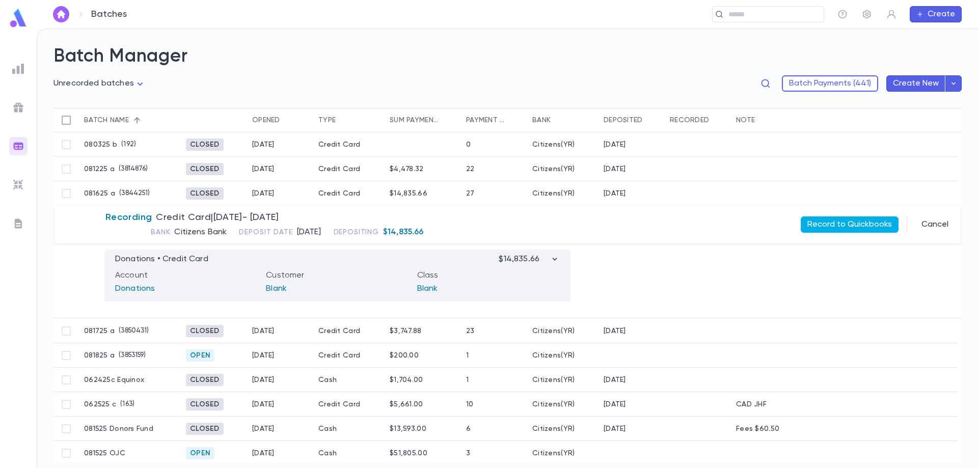
click at [830, 218] on button "Record to Quickbooks" at bounding box center [850, 225] width 98 height 16
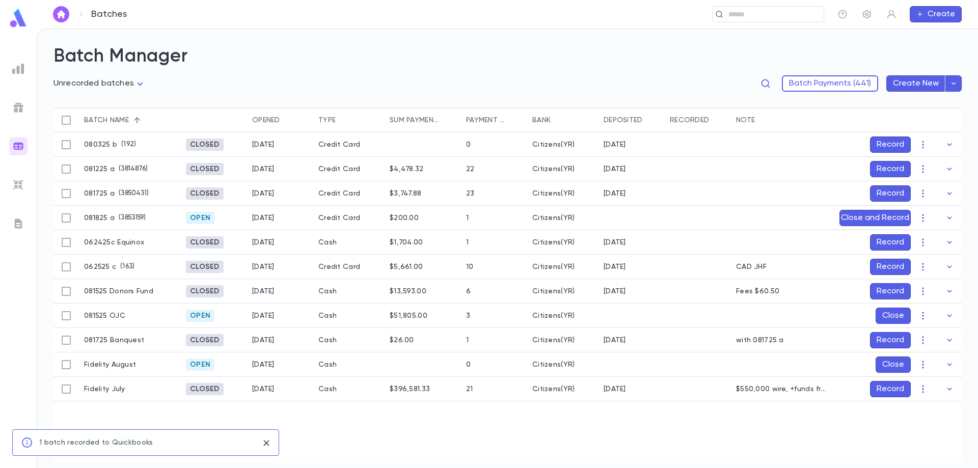
click at [887, 197] on button "Record" at bounding box center [890, 193] width 41 height 16
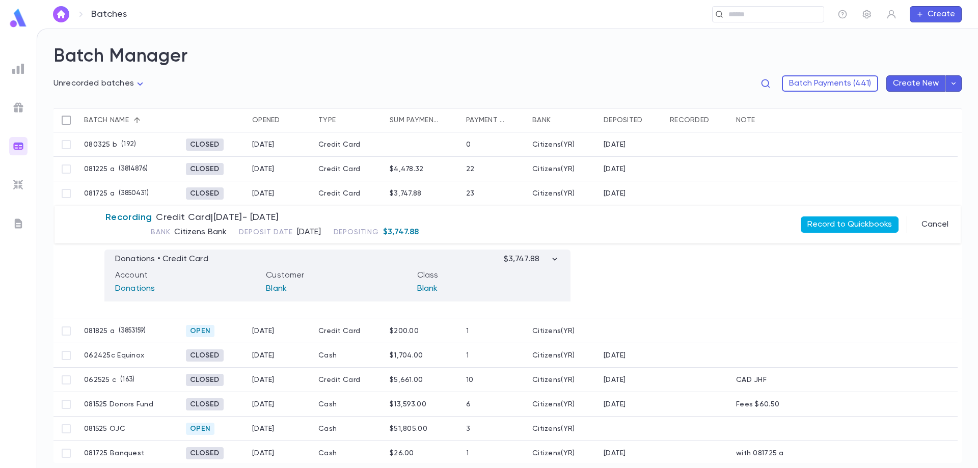
click at [845, 224] on button "Record to Quickbooks" at bounding box center [850, 225] width 98 height 16
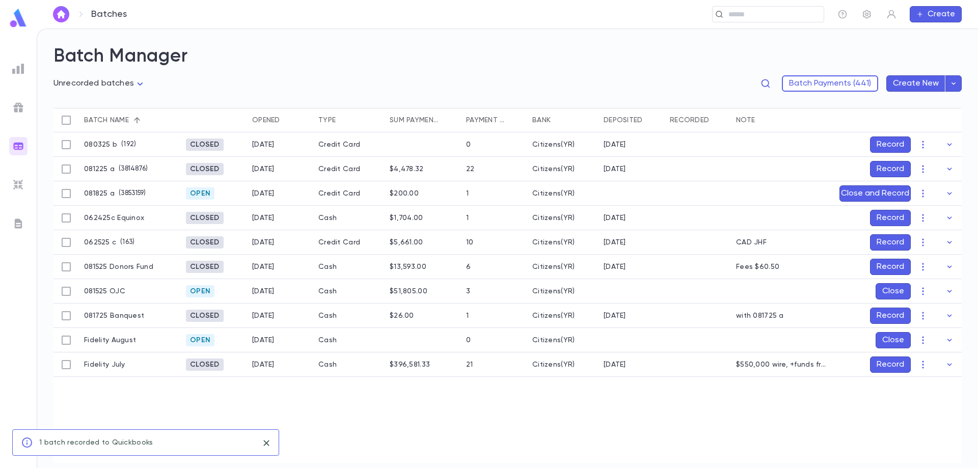
click at [880, 318] on button "Record" at bounding box center [890, 316] width 41 height 16
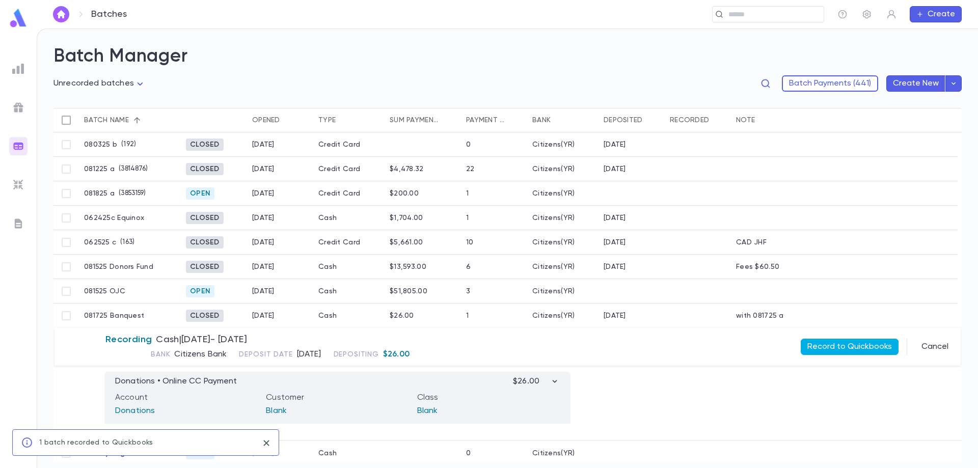
click at [836, 347] on button "Record to Quickbooks" at bounding box center [850, 347] width 98 height 16
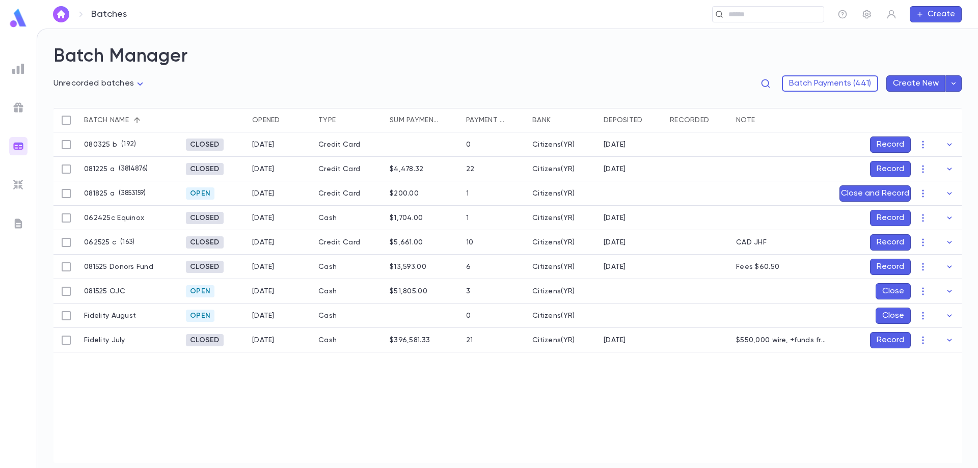
click at [888, 171] on button "Record" at bounding box center [890, 169] width 41 height 16
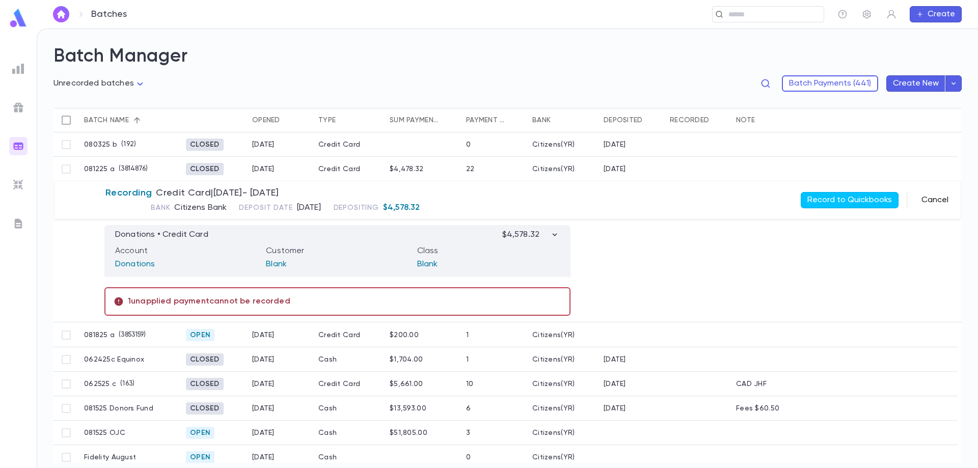
click at [931, 199] on button "Cancel" at bounding box center [935, 200] width 39 height 16
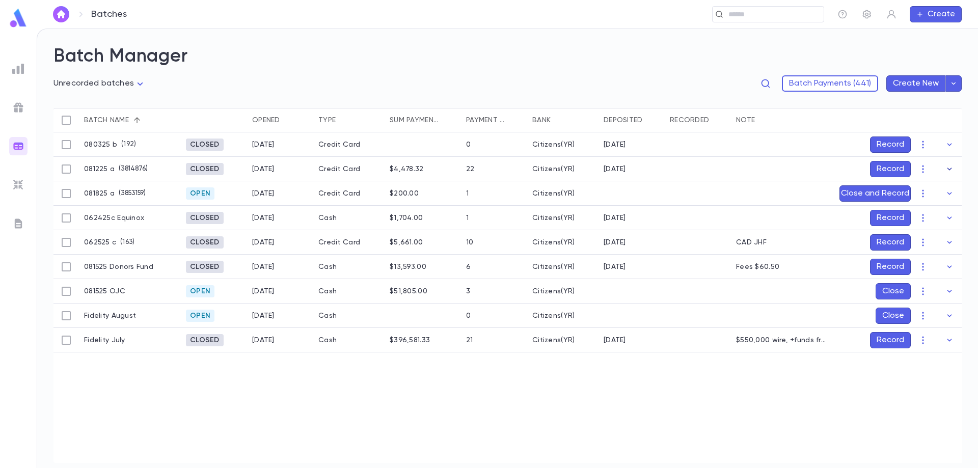
click at [946, 168] on icon "button" at bounding box center [950, 169] width 10 height 10
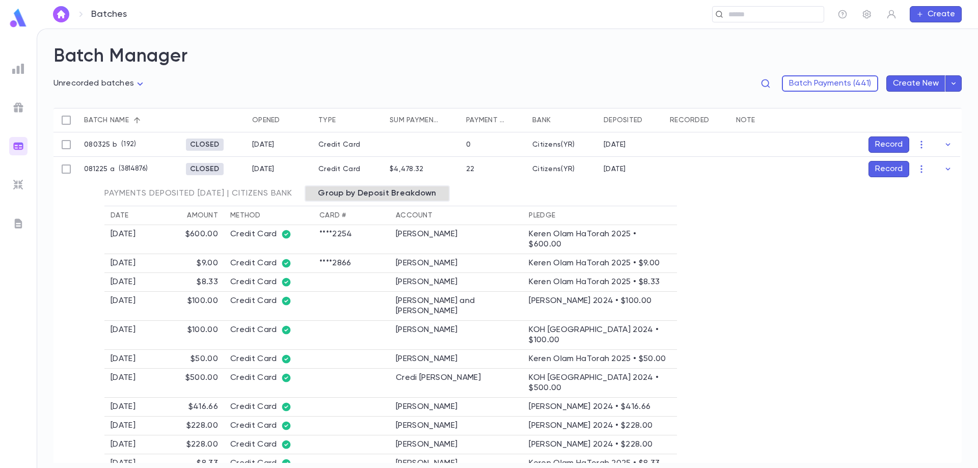
click at [398, 196] on span "Group by Deposit Breakdown" at bounding box center [377, 194] width 130 height 10
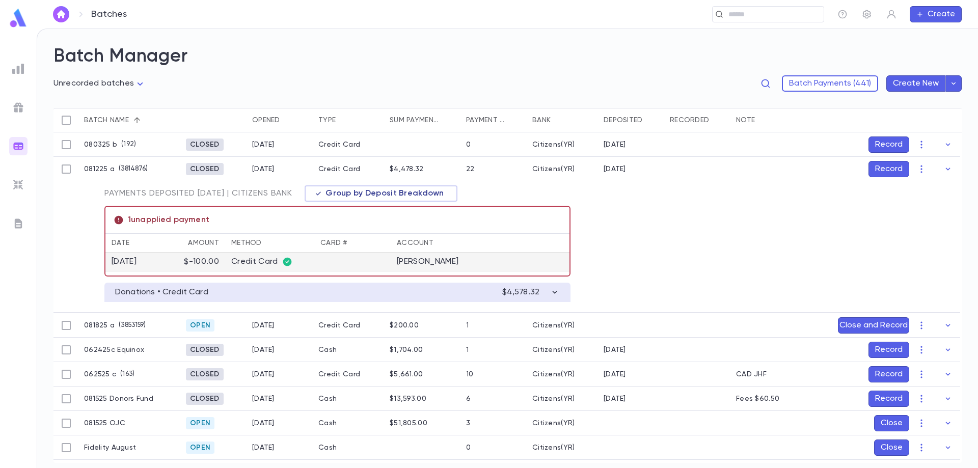
click at [400, 262] on td "[PERSON_NAME]" at bounding box center [480, 262] width 179 height 19
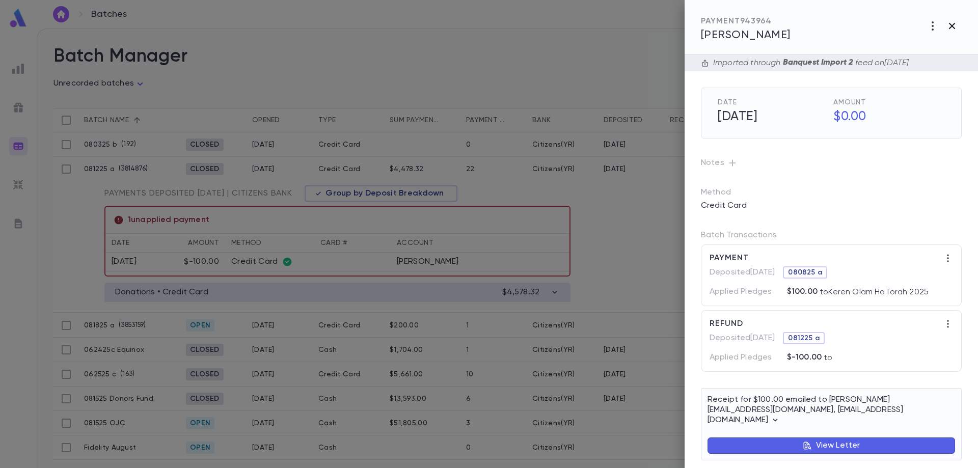
click at [955, 24] on icon "button" at bounding box center [952, 26] width 12 height 12
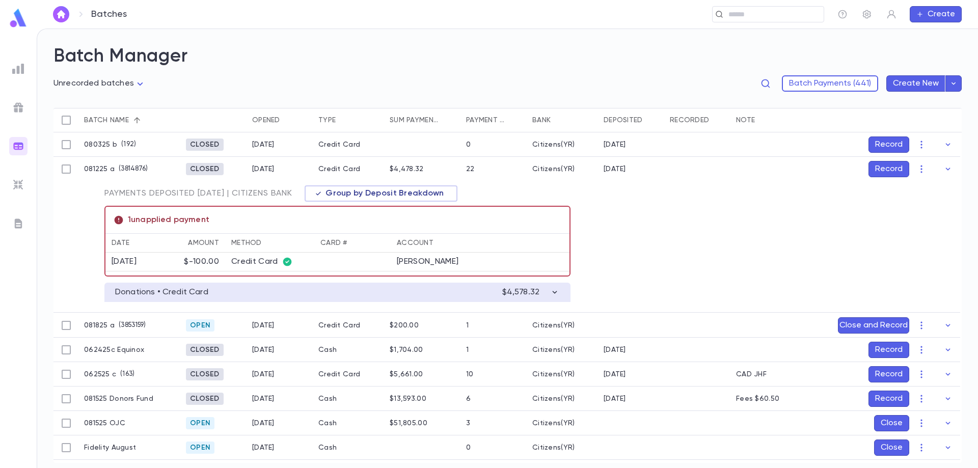
drag, startPoint x: 944, startPoint y: 167, endPoint x: 807, endPoint y: 192, distance: 139.4
click at [943, 167] on icon "button" at bounding box center [948, 169] width 10 height 10
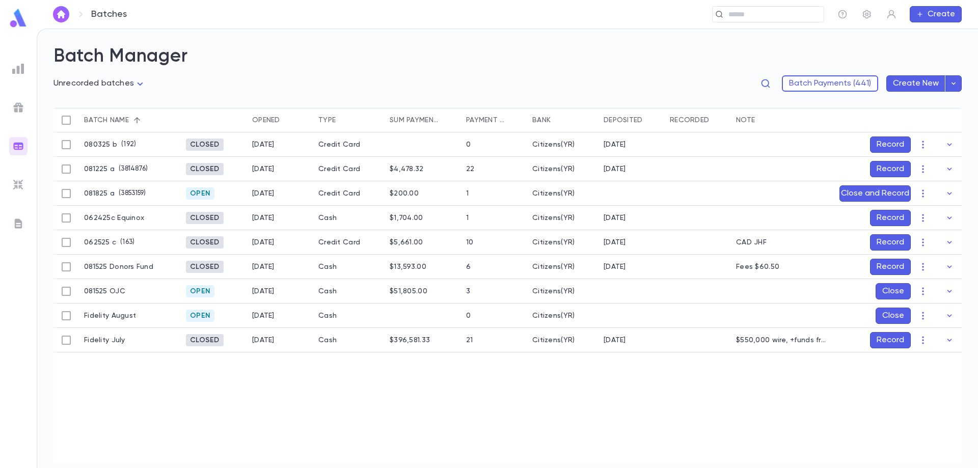
click at [896, 264] on button "Record" at bounding box center [890, 267] width 41 height 16
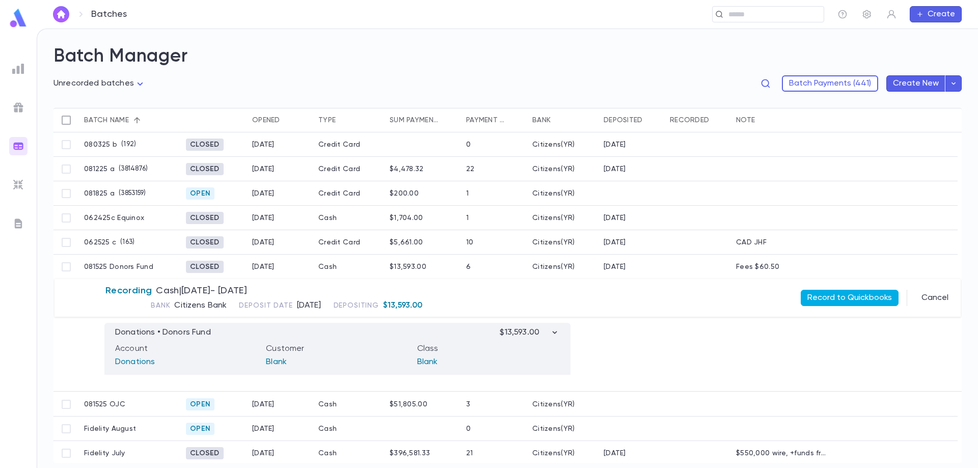
click at [836, 299] on button "Record to Quickbooks" at bounding box center [850, 298] width 98 height 16
